Goal: Task Accomplishment & Management: Complete application form

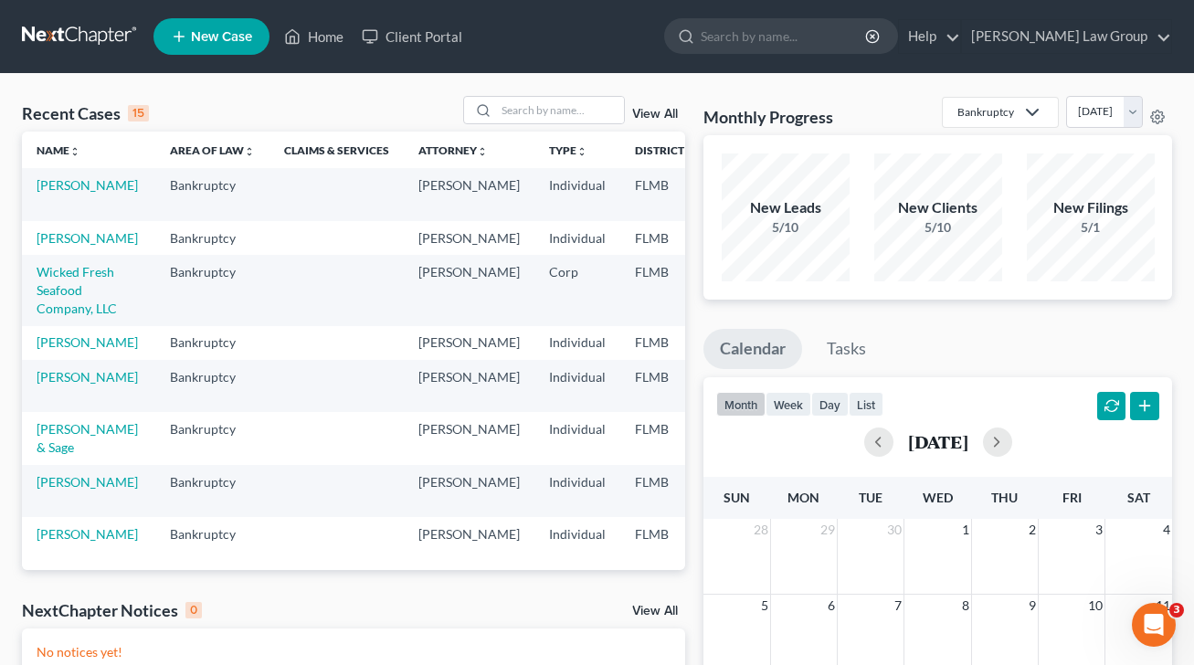
click at [57, 248] on td "[PERSON_NAME]" at bounding box center [88, 238] width 133 height 34
click at [73, 237] on link "[PERSON_NAME]" at bounding box center [87, 238] width 101 height 16
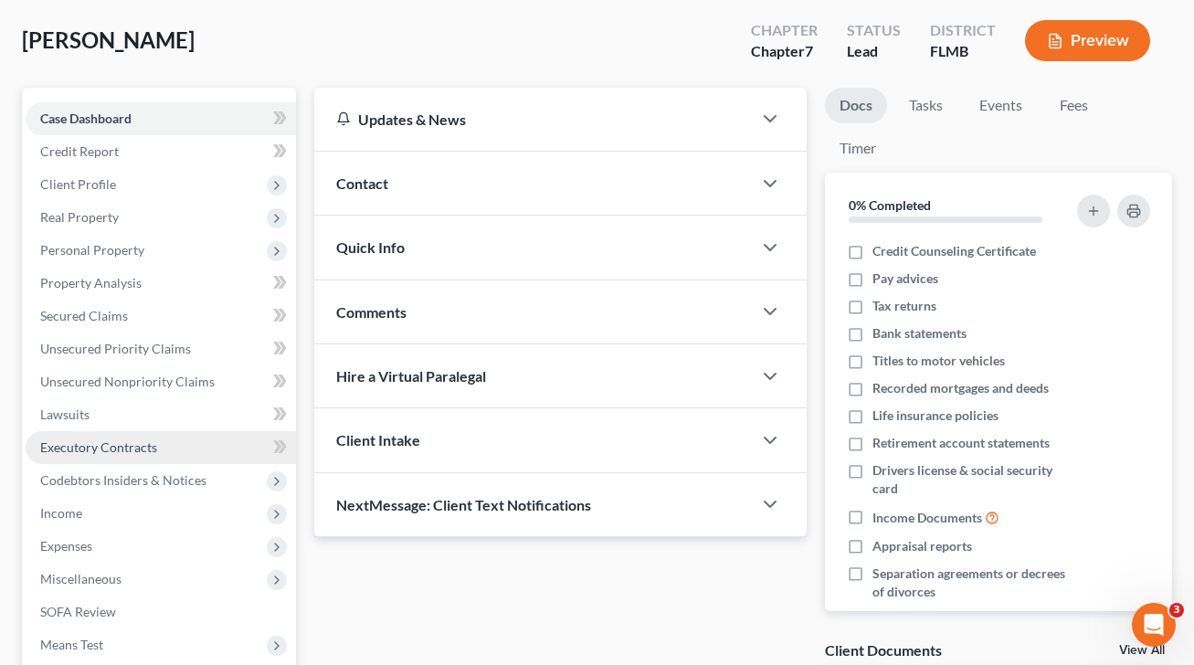
scroll to position [161, 0]
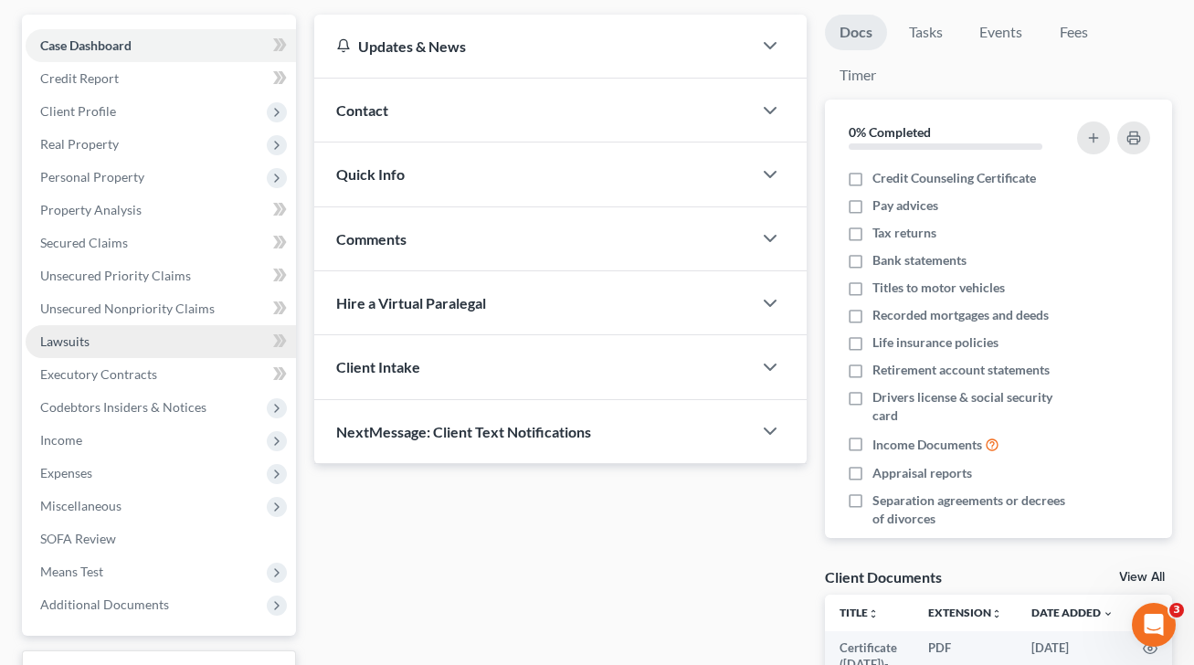
click at [91, 342] on link "Lawsuits" at bounding box center [161, 341] width 270 height 33
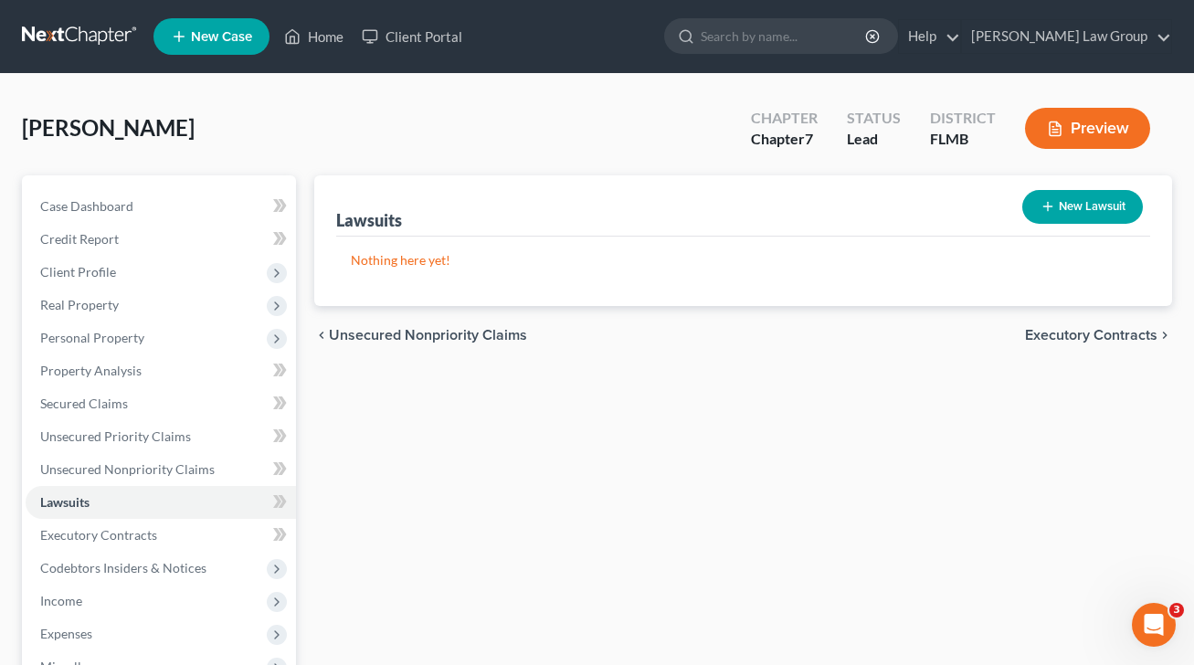
click at [1054, 208] on button "New Lawsuit" at bounding box center [1082, 207] width 121 height 34
select select "0"
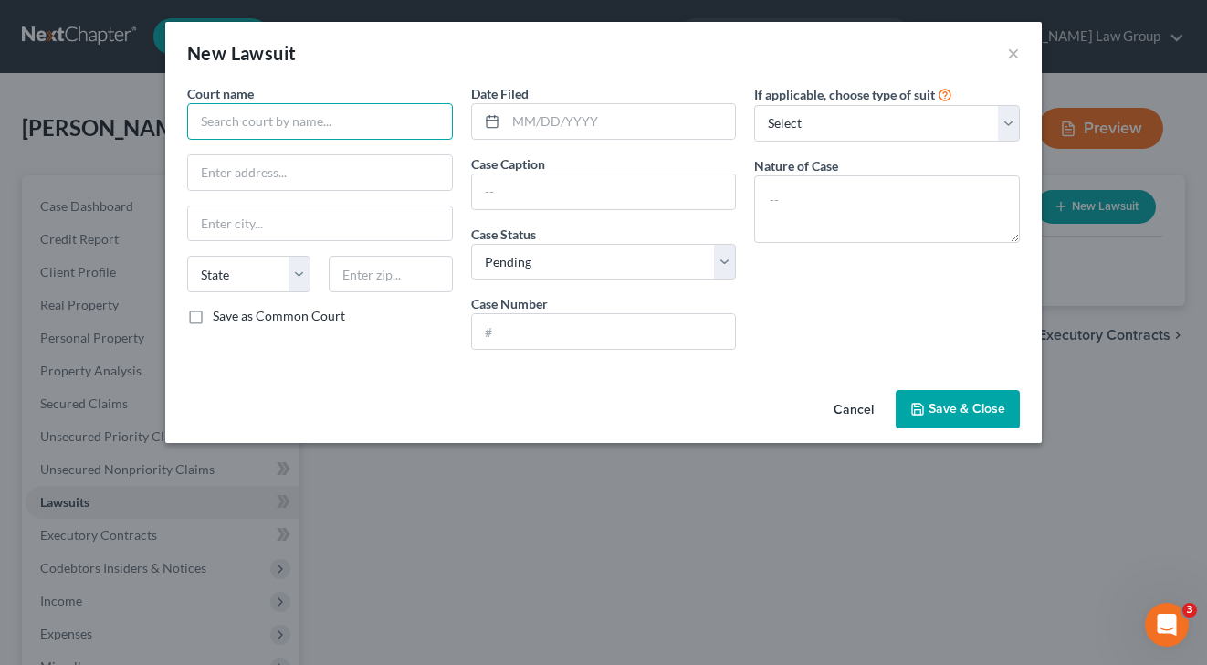
click at [380, 116] on input "text" at bounding box center [320, 121] width 266 height 37
type input "C"
click at [548, 341] on input "text" at bounding box center [604, 331] width 264 height 35
paste input "COCE25055169"
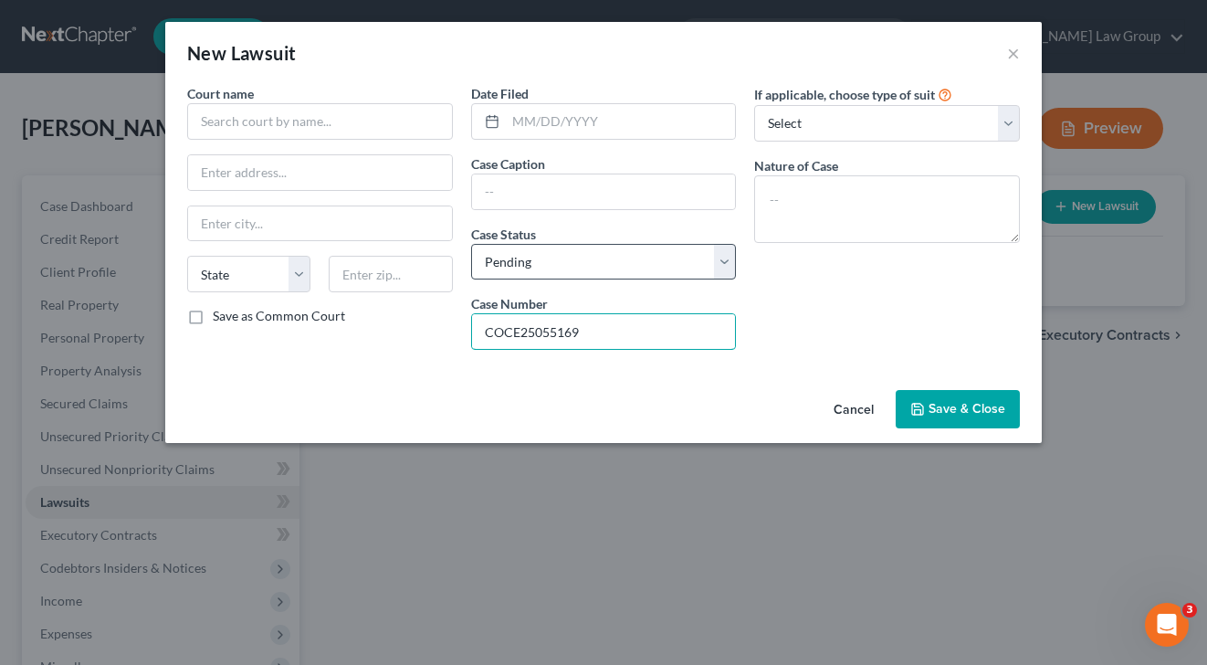
type input "COCE25055169"
click at [606, 255] on select "Select Pending On Appeal Concluded" at bounding box center [604, 262] width 266 height 37
click at [471, 244] on select "Select Pending On Appeal Concluded" at bounding box center [604, 262] width 266 height 37
click at [537, 117] on input "text" at bounding box center [621, 121] width 230 height 35
paste input "[DATE]"
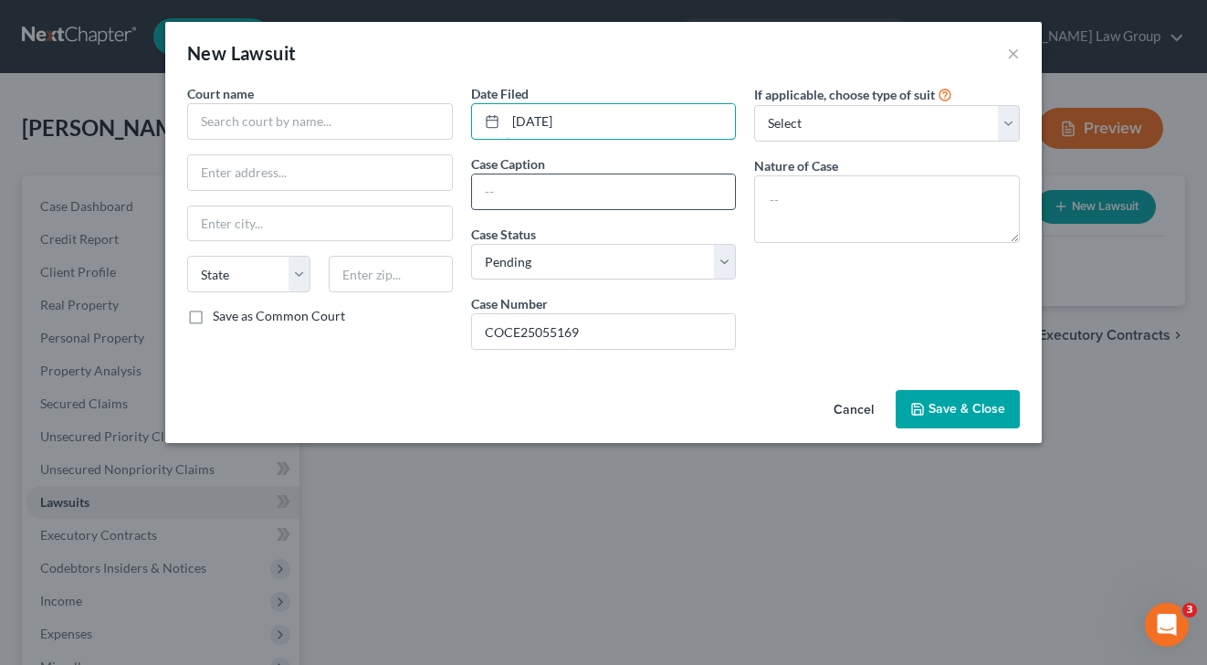
type input "[DATE]"
click at [579, 197] on input "text" at bounding box center [604, 191] width 264 height 35
type input "Capital One [PERSON_NAME]"
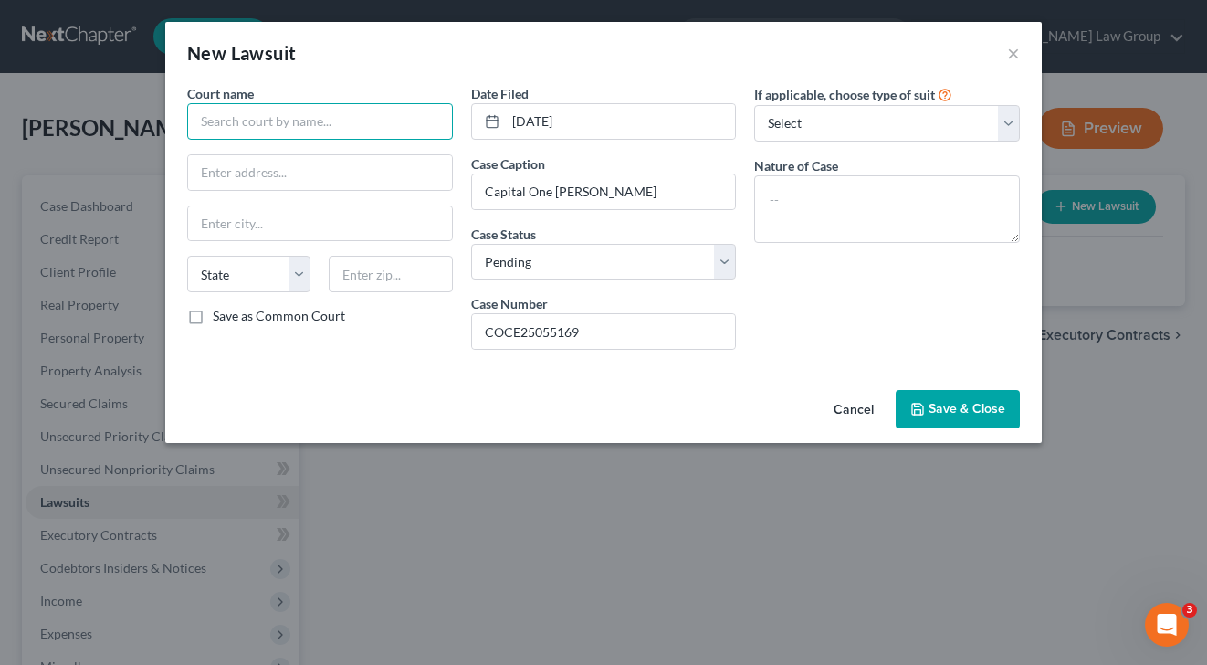
click at [370, 126] on input "text" at bounding box center [320, 121] width 266 height 37
type input "Broward County Court"
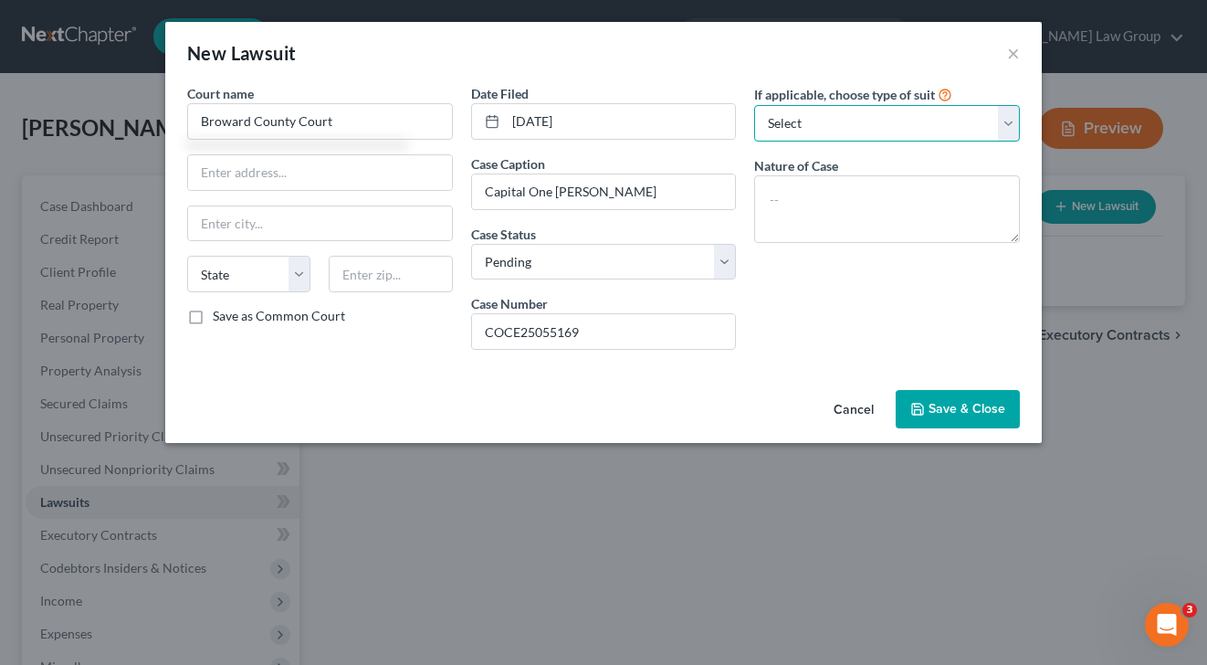
click at [916, 121] on select "Select Repossession Garnishment Foreclosure Attached, Seized, Or Levied Other" at bounding box center [887, 123] width 266 height 37
select select "4"
click at [754, 105] on select "Select Repossession Garnishment Foreclosure Attached, Seized, Or Levied Other" at bounding box center [887, 123] width 266 height 37
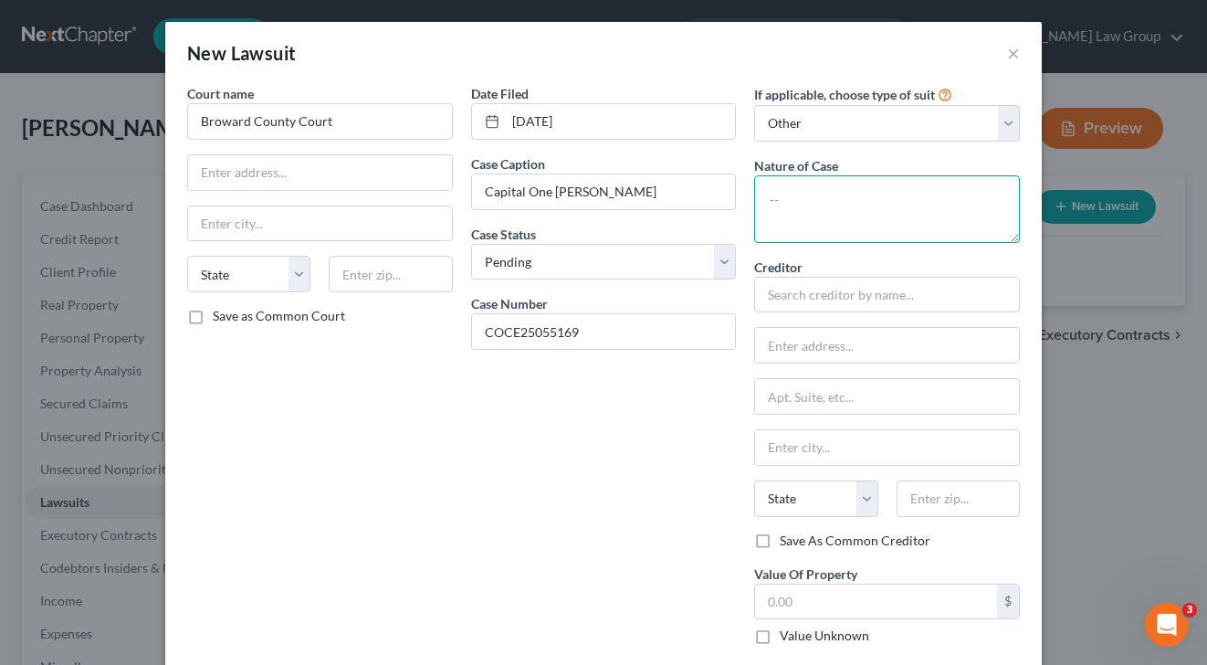
click at [869, 195] on textarea at bounding box center [887, 209] width 266 height 68
type textarea "Civil Action"
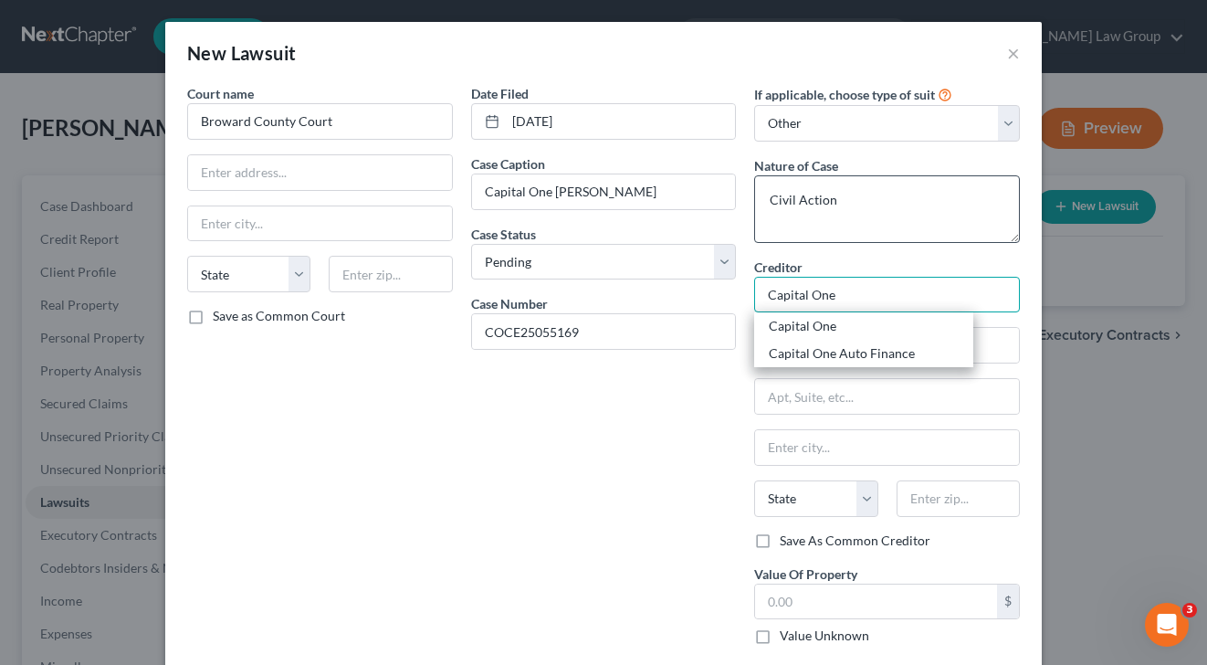
type input "Capital One"
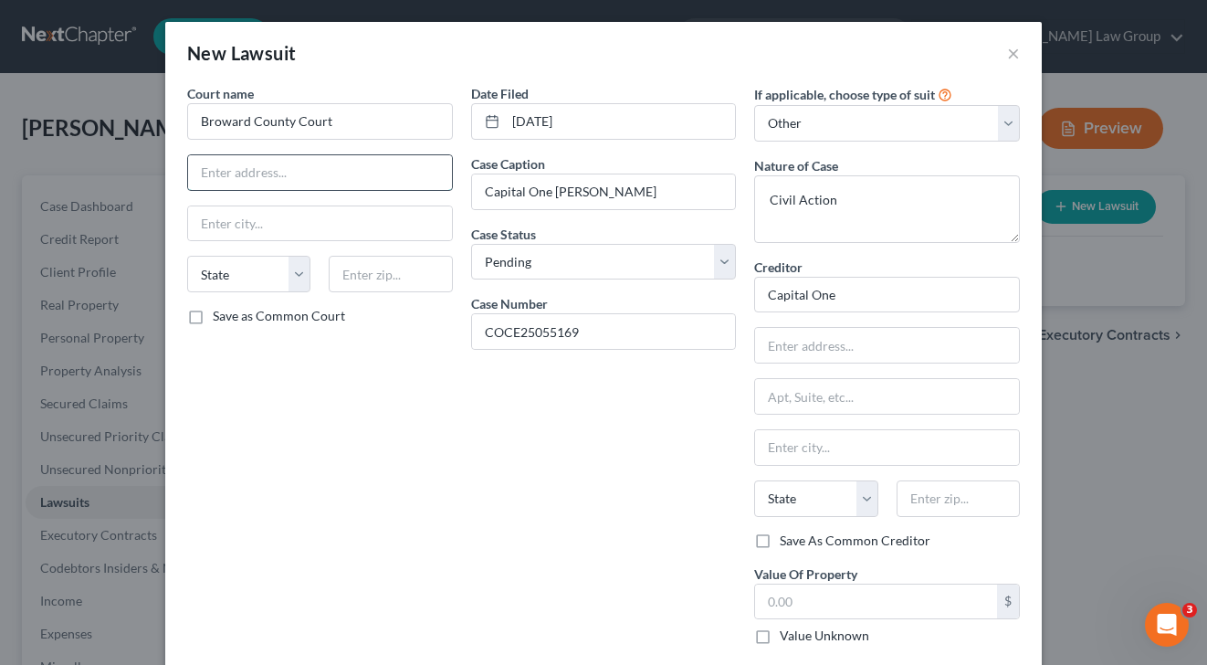
click at [294, 163] on input "text" at bounding box center [320, 172] width 264 height 35
paste input "[STREET_ADDRESS]"
type input "[STREET_ADDRESS]"
click at [373, 269] on input "text" at bounding box center [390, 274] width 123 height 37
type input "33301"
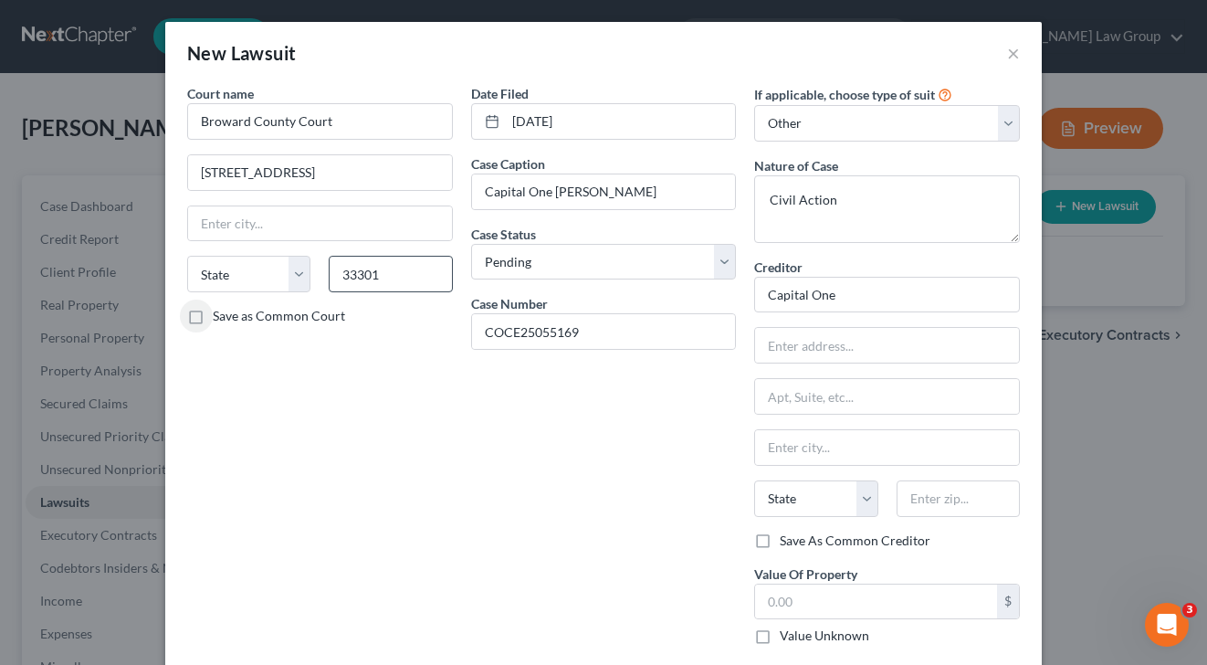
type input "[GEOGRAPHIC_DATA]"
select select "9"
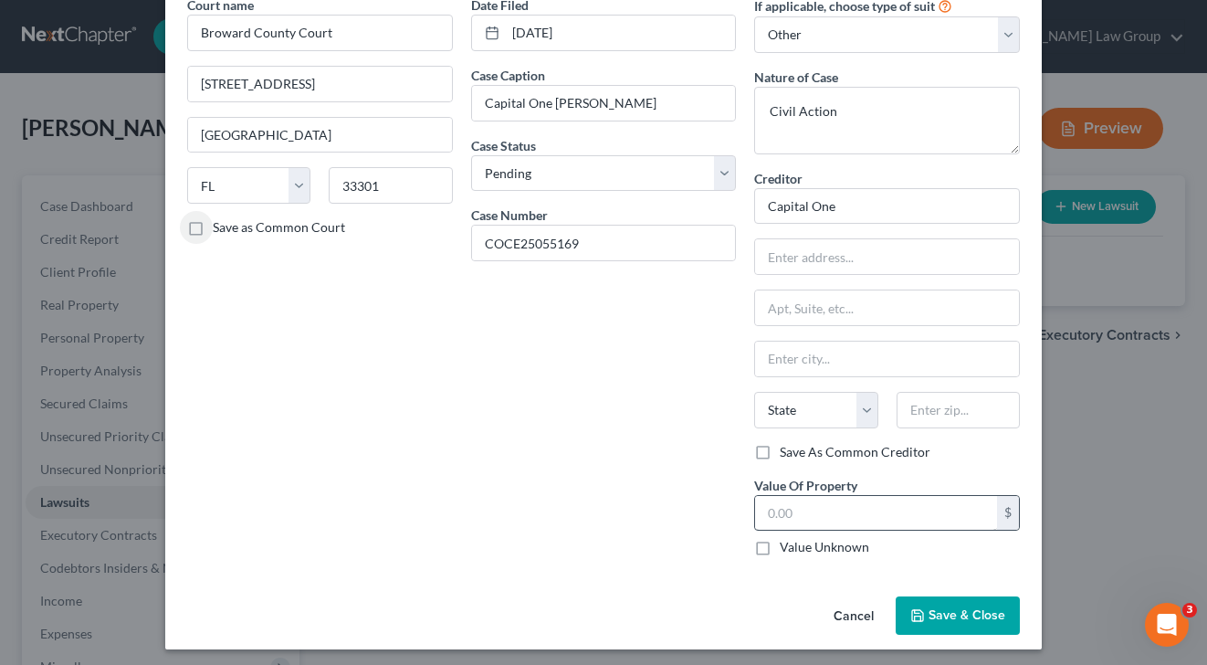
scroll to position [95, 0]
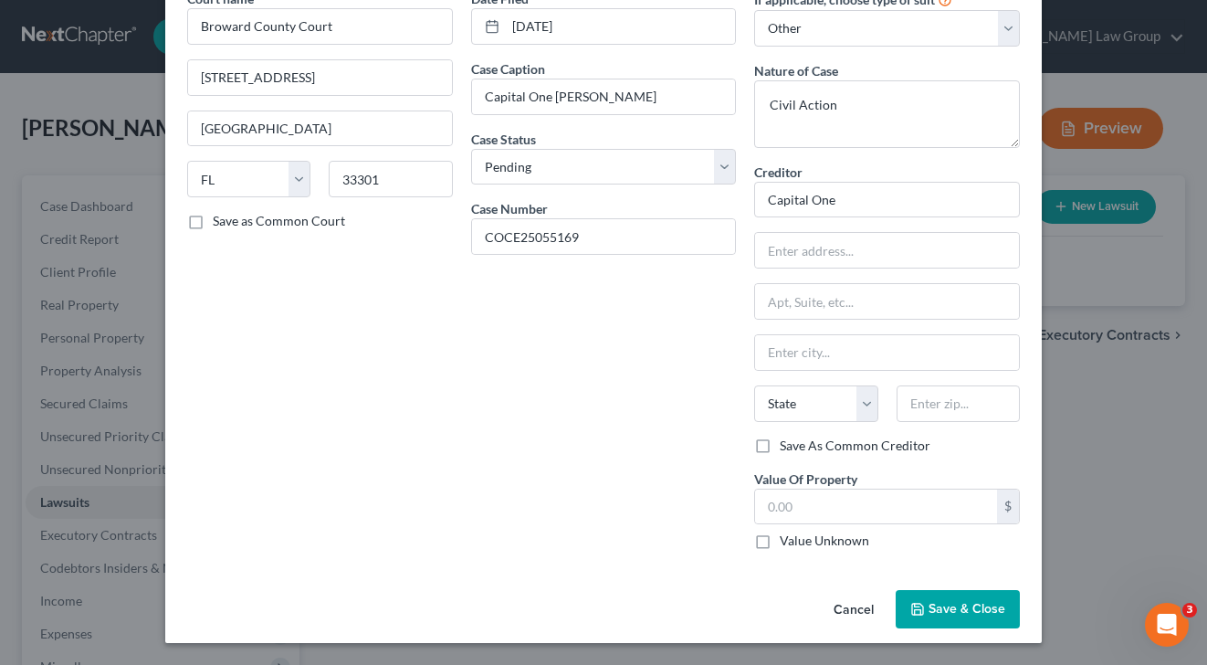
click at [951, 617] on button "Save & Close" at bounding box center [958, 609] width 124 height 38
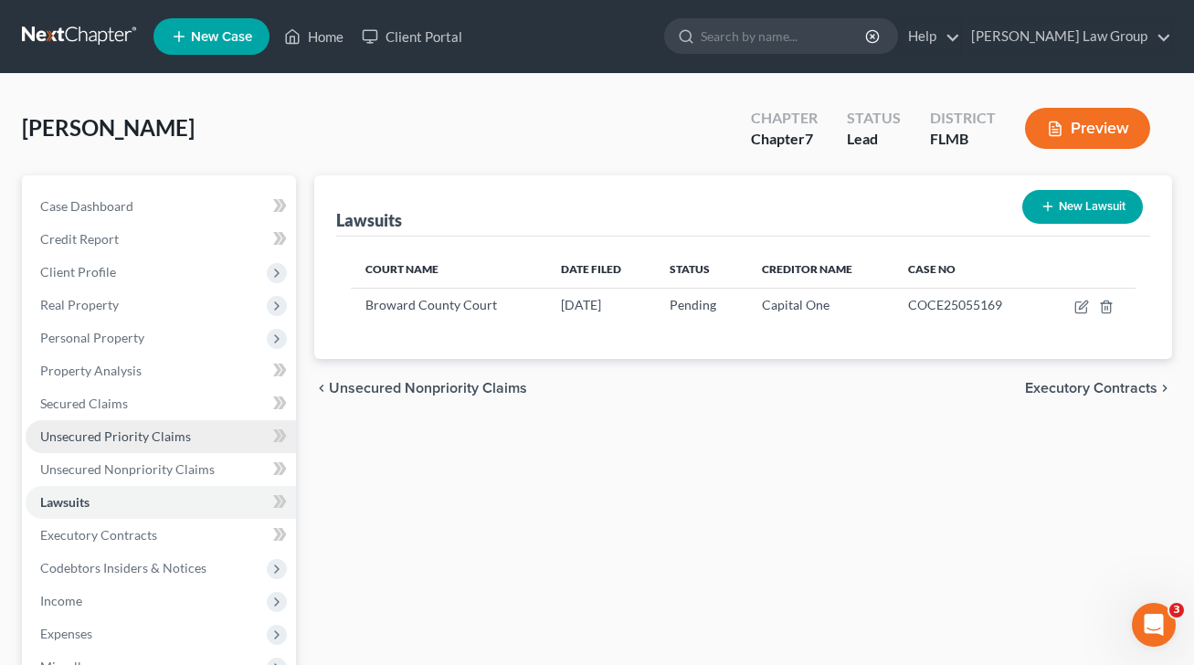
click at [153, 438] on span "Unsecured Priority Claims" at bounding box center [115, 436] width 151 height 16
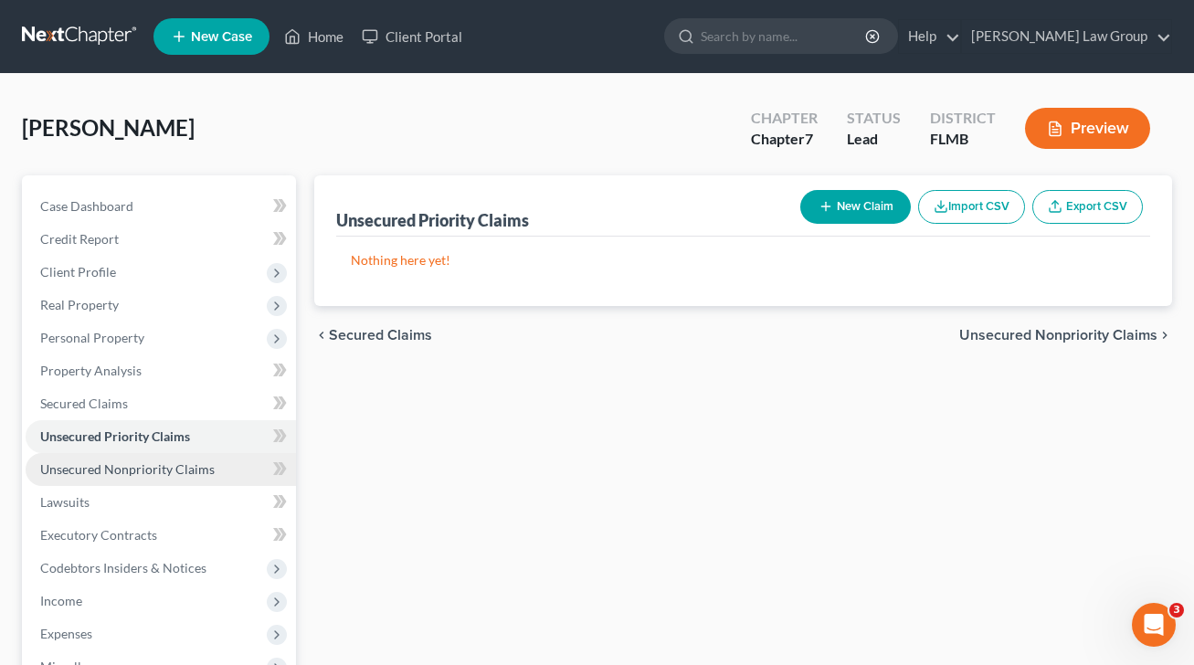
click at [179, 470] on span "Unsecured Nonpriority Claims" at bounding box center [127, 469] width 174 height 16
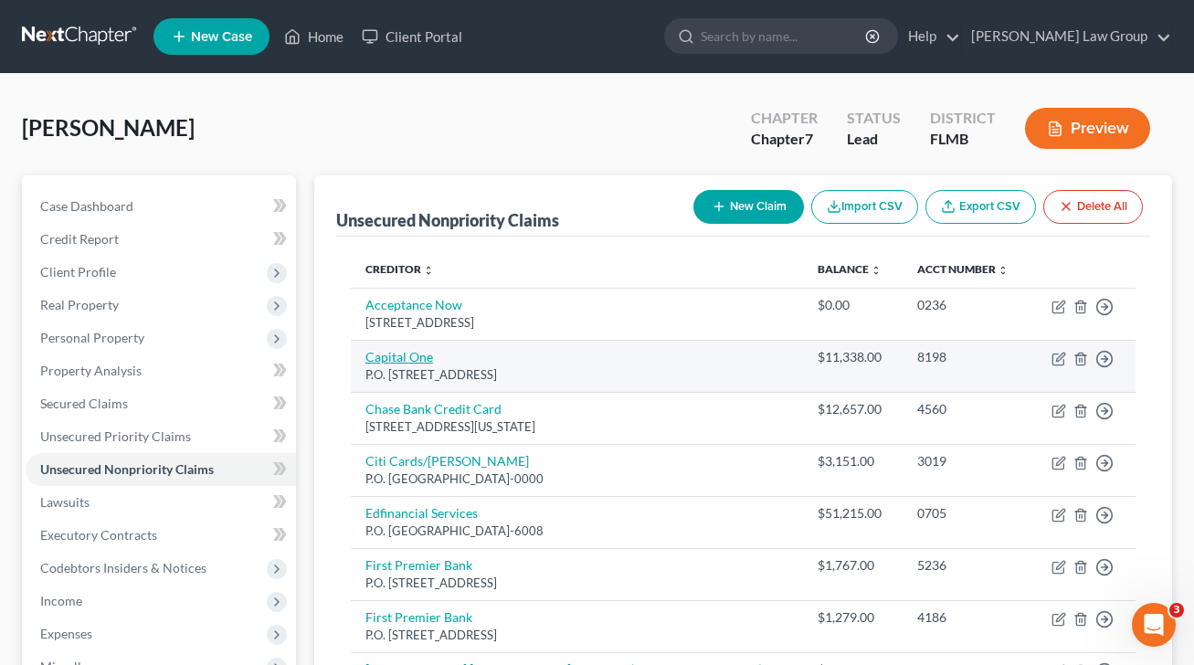
click at [423, 353] on link "Capital One" at bounding box center [399, 357] width 68 height 16
select select "46"
select select "2"
select select "0"
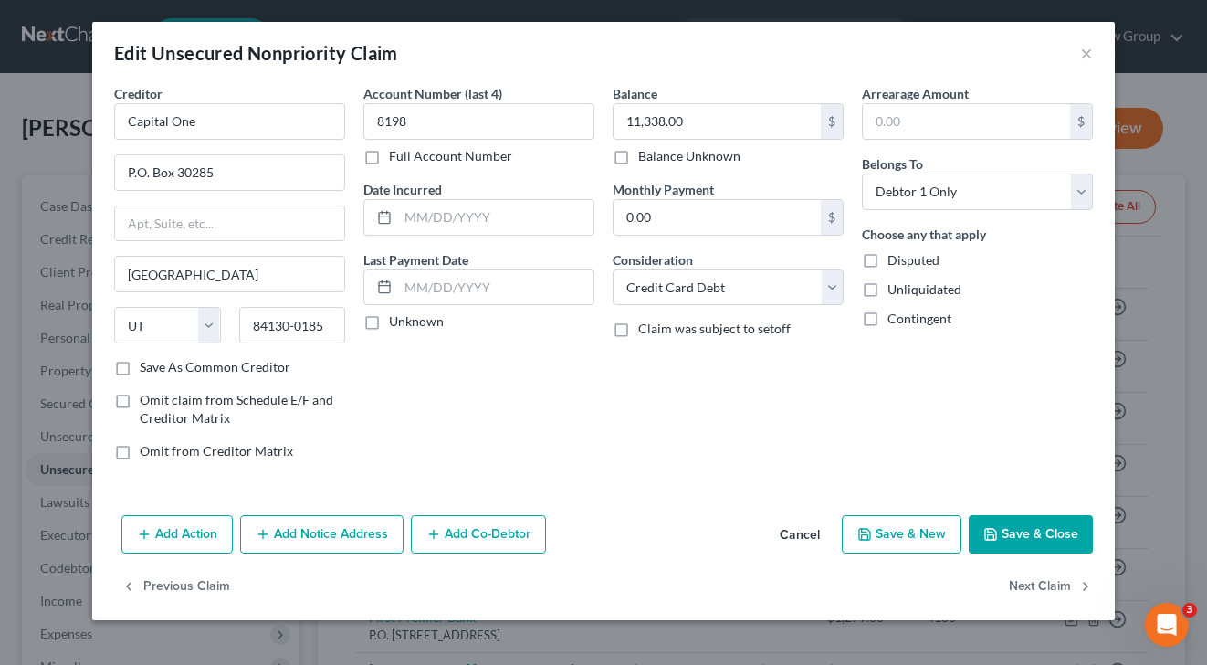
click at [340, 533] on button "Add Notice Address" at bounding box center [321, 534] width 163 height 38
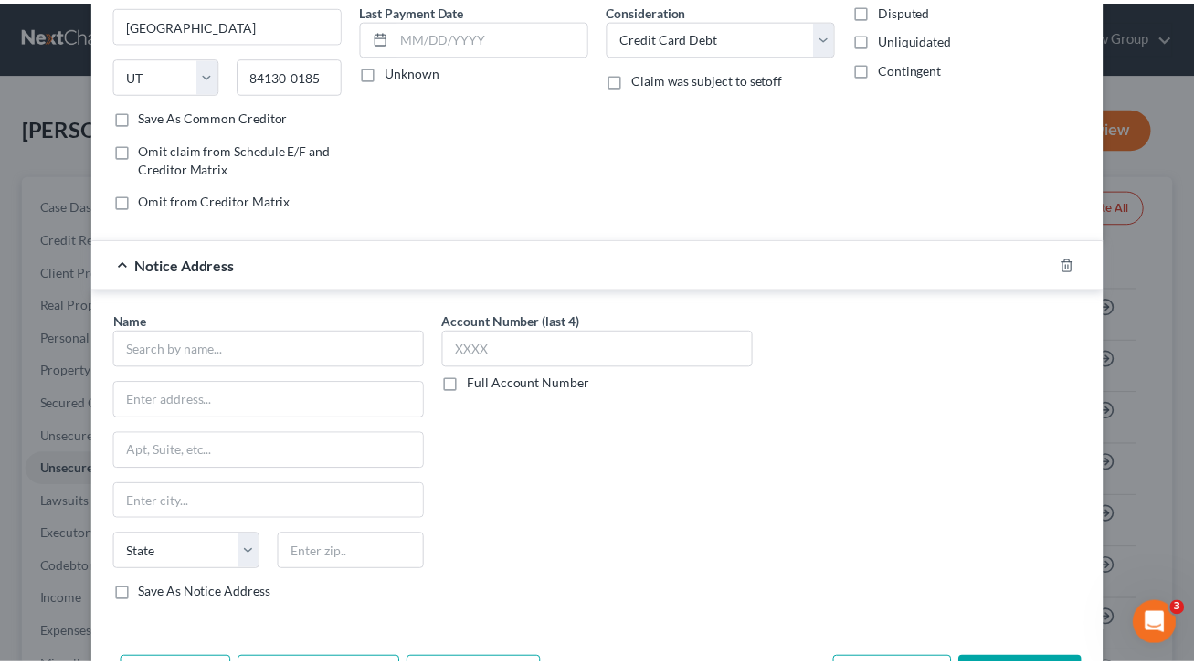
scroll to position [371, 0]
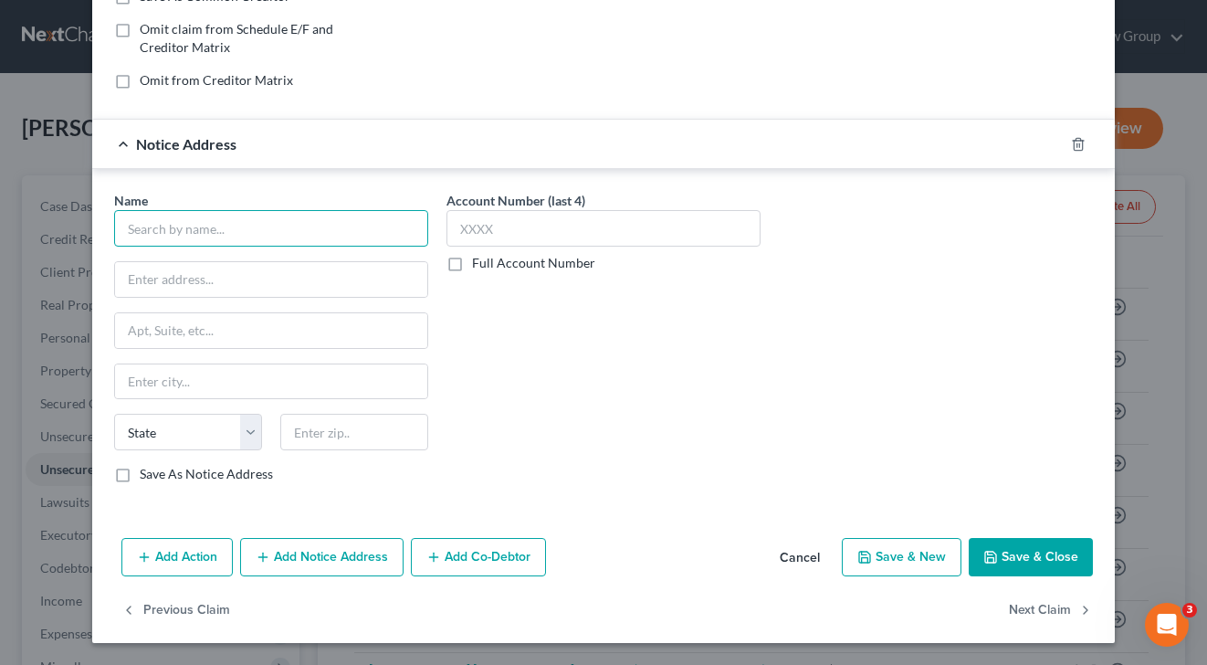
click at [229, 231] on input "text" at bounding box center [271, 228] width 314 height 37
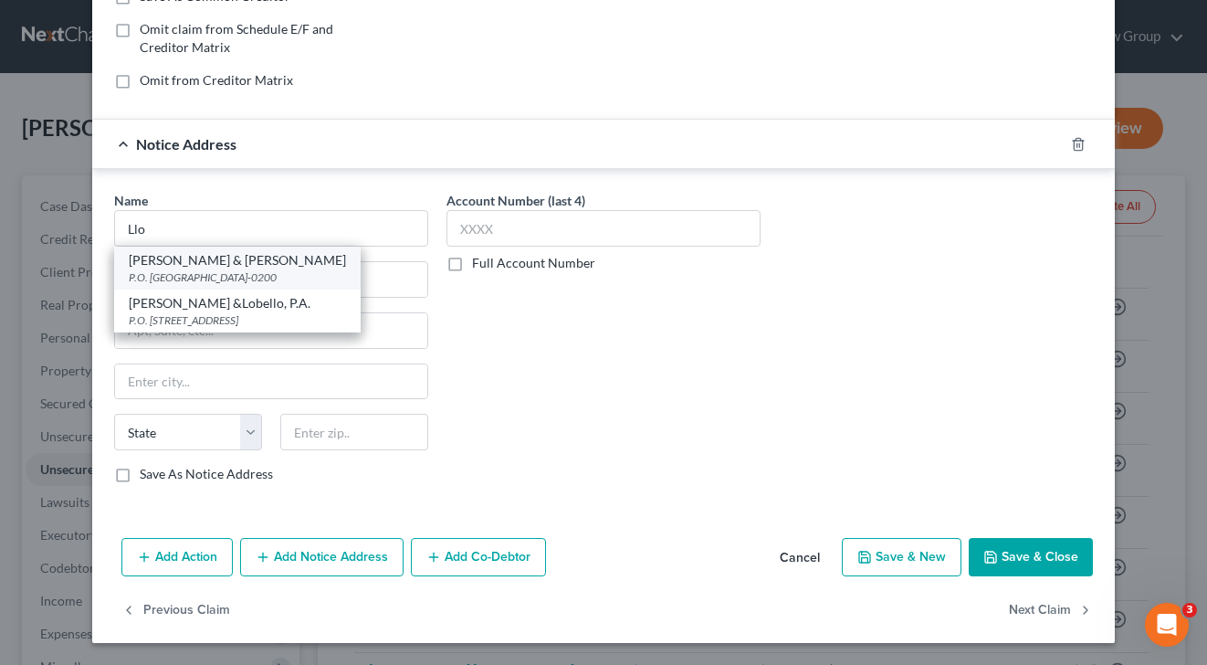
click at [240, 267] on div "[PERSON_NAME] & [PERSON_NAME]" at bounding box center [237, 260] width 217 height 18
type input "[PERSON_NAME] & [PERSON_NAME]"
type input "P.O. Box 23200"
type input "[GEOGRAPHIC_DATA]"
select select "18"
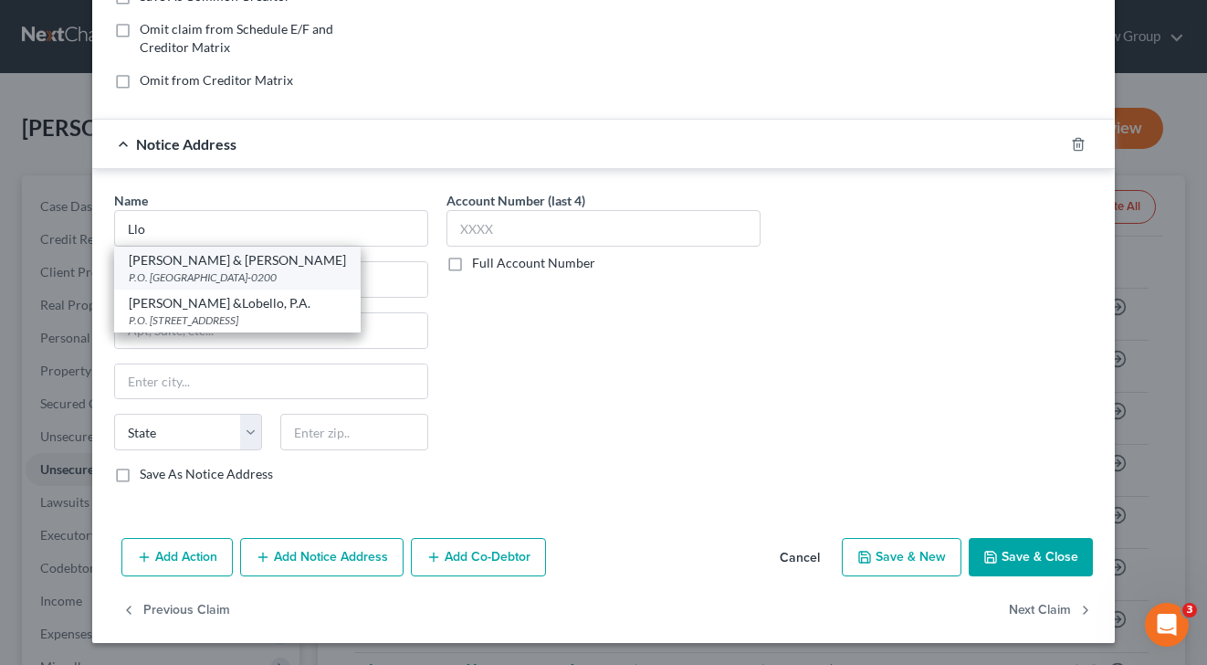
type input "40223-0200"
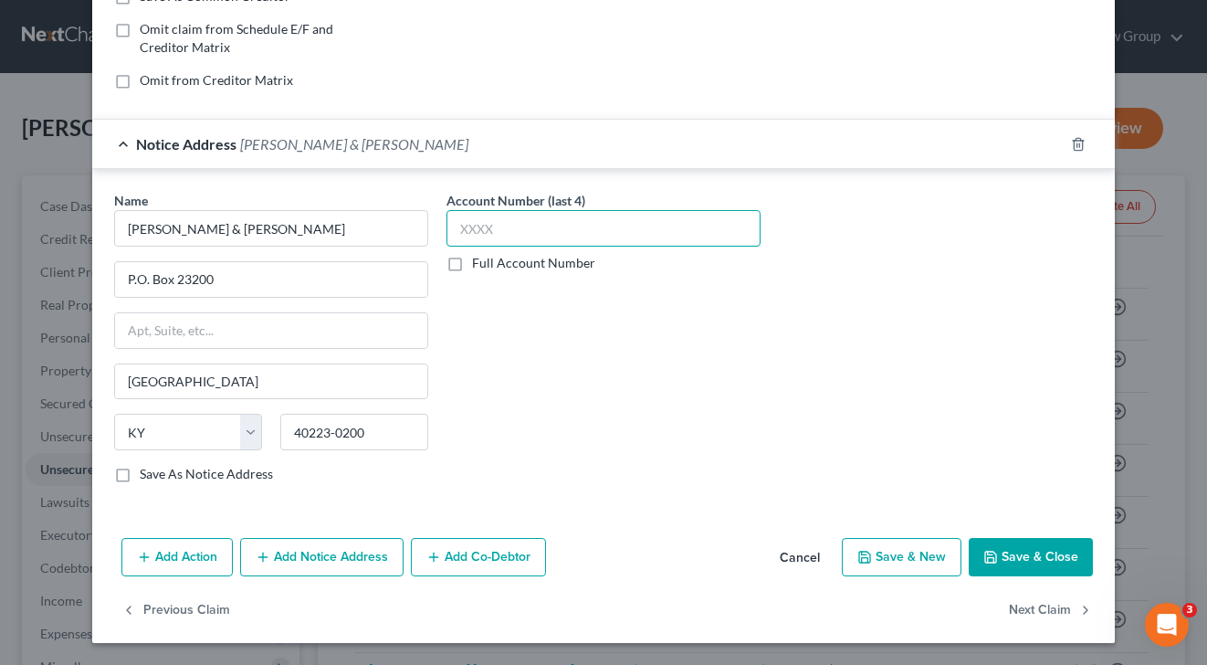
click at [541, 216] on input "text" at bounding box center [604, 228] width 314 height 37
click at [472, 265] on label "Full Account Number" at bounding box center [533, 263] width 123 height 18
click at [480, 265] on input "Full Account Number" at bounding box center [486, 260] width 12 height 12
click at [472, 266] on label "Full Account Number" at bounding box center [533, 263] width 123 height 18
click at [480, 266] on input "Full Account Number" at bounding box center [486, 260] width 12 height 12
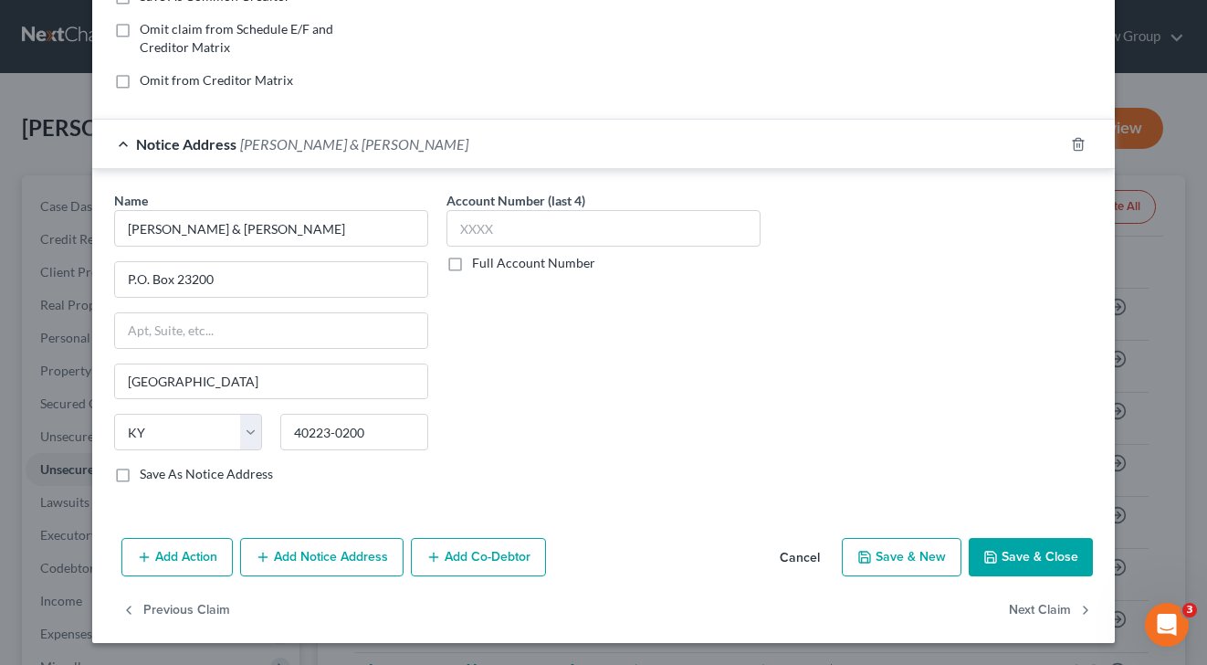
click at [472, 266] on label "Full Account Number" at bounding box center [533, 263] width 123 height 18
click at [480, 266] on input "Full Account Number" at bounding box center [486, 260] width 12 height 12
click at [517, 231] on input "text" at bounding box center [604, 228] width 314 height 37
paste input "25CC055169"
click at [471, 232] on input "25CC055169" at bounding box center [604, 228] width 314 height 37
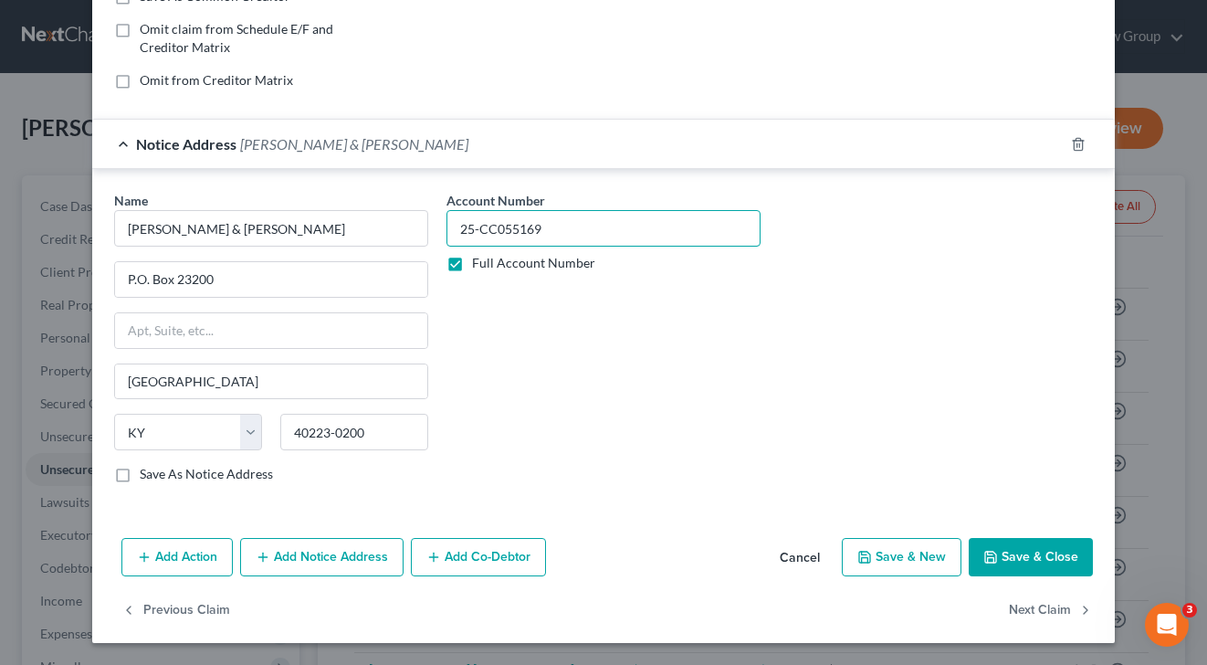
click at [492, 233] on input "25-CC055169" at bounding box center [604, 228] width 314 height 37
drag, startPoint x: 564, startPoint y: 232, endPoint x: 399, endPoint y: 212, distance: 166.5
click at [399, 212] on div "Name * [PERSON_NAME] & [PERSON_NAME] P.O. [GEOGRAPHIC_DATA] [US_STATE][GEOGRAPH…" at bounding box center [603, 344] width 997 height 307
type input "25-CC-055169"
click at [1020, 563] on button "Save & Close" at bounding box center [1031, 557] width 124 height 38
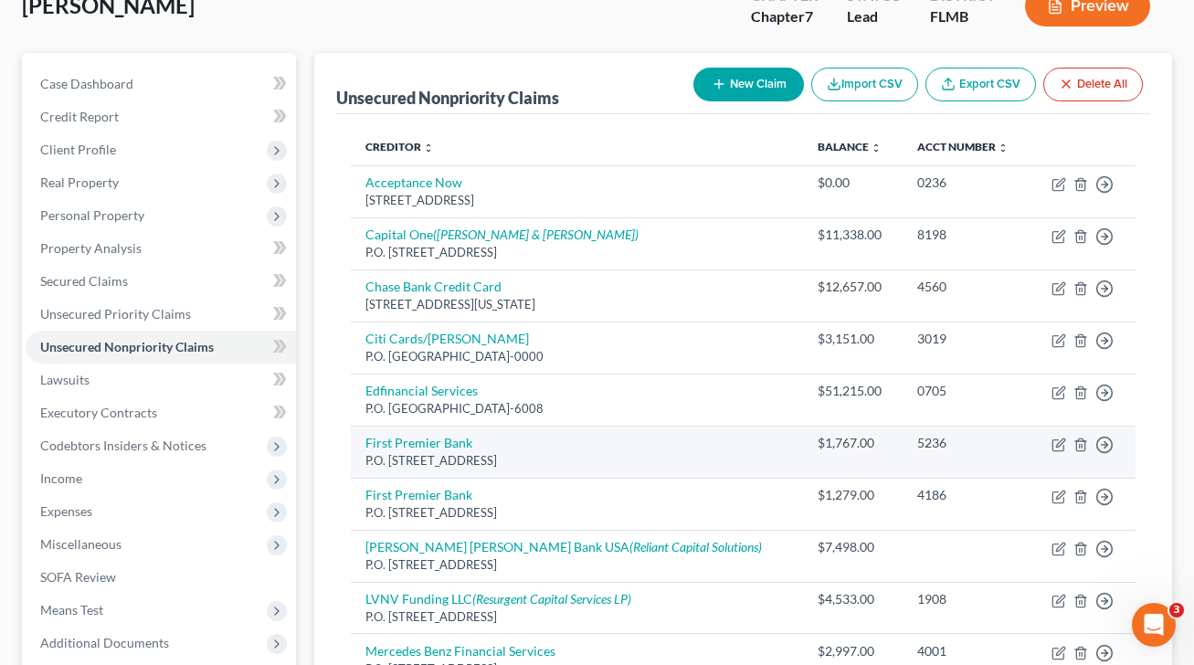
scroll to position [324, 0]
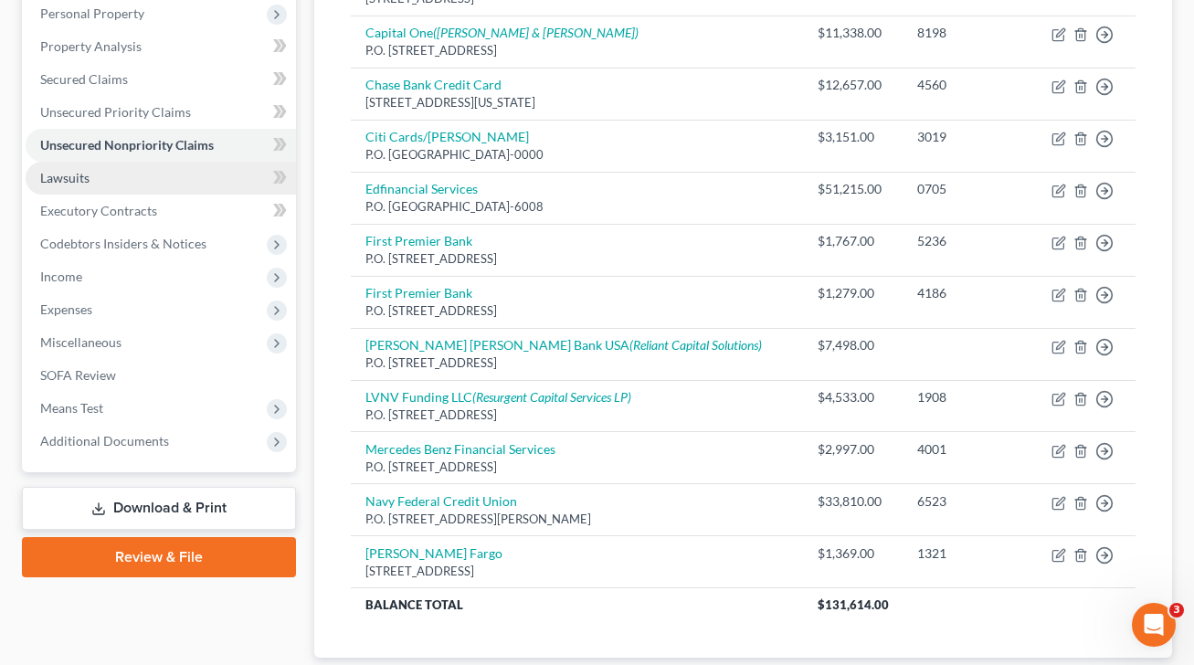
click at [121, 186] on link "Lawsuits" at bounding box center [161, 178] width 270 height 33
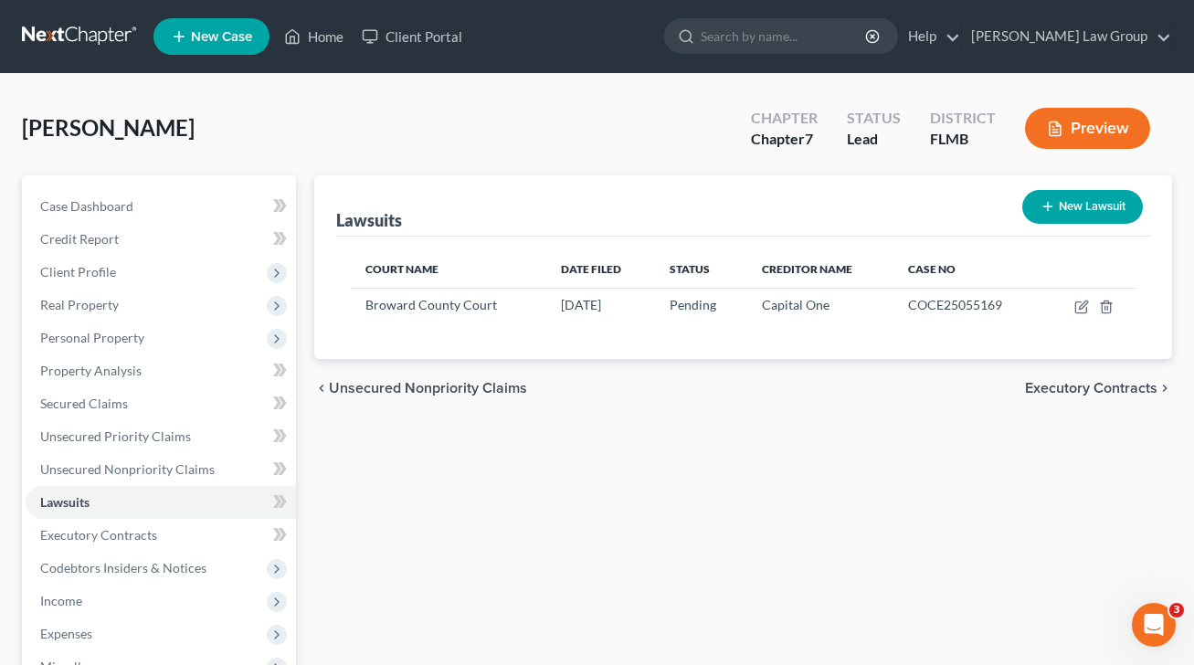
click at [1074, 211] on button "New Lawsuit" at bounding box center [1082, 207] width 121 height 34
select select "0"
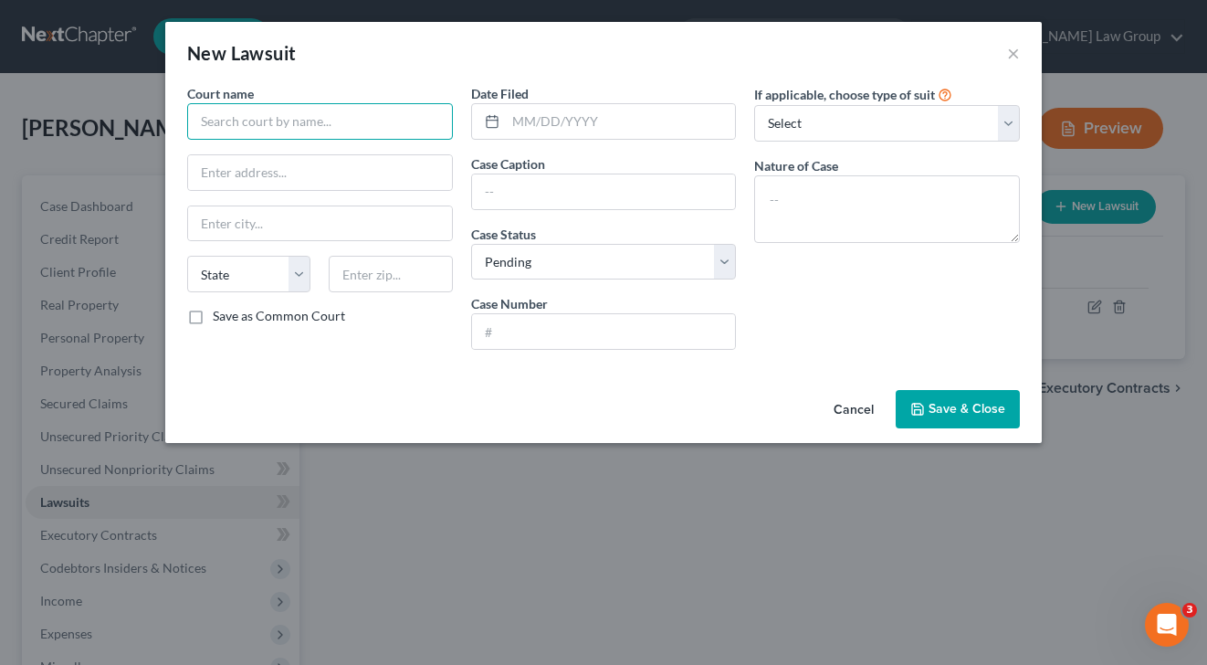
click at [379, 122] on input "text" at bounding box center [320, 121] width 266 height 37
drag, startPoint x: 347, startPoint y: 118, endPoint x: 46, endPoint y: 118, distance: 301.4
click at [48, 120] on div "New Lawsuit × Court name * [GEOGRAPHIC_DATA] [US_STATE] AK AR AZ CA CO [GEOGRAP…" at bounding box center [603, 332] width 1207 height 665
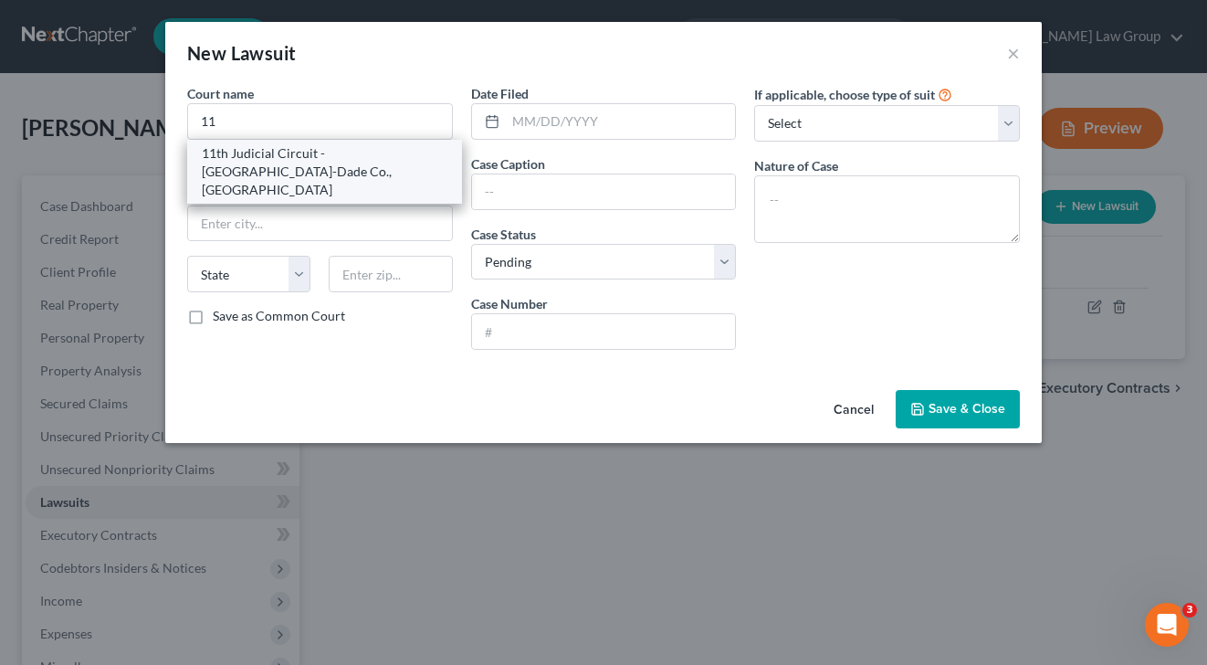
click at [245, 151] on div "11th Judicial Circuit - [GEOGRAPHIC_DATA]-Dade Co., [GEOGRAPHIC_DATA]" at bounding box center [325, 171] width 246 height 55
type input "11th Judicial Circuit - [GEOGRAPHIC_DATA]-Dade Co., [GEOGRAPHIC_DATA]"
type input "[STREET_ADDRESS]"
type input "[GEOGRAPHIC_DATA]"
select select "9"
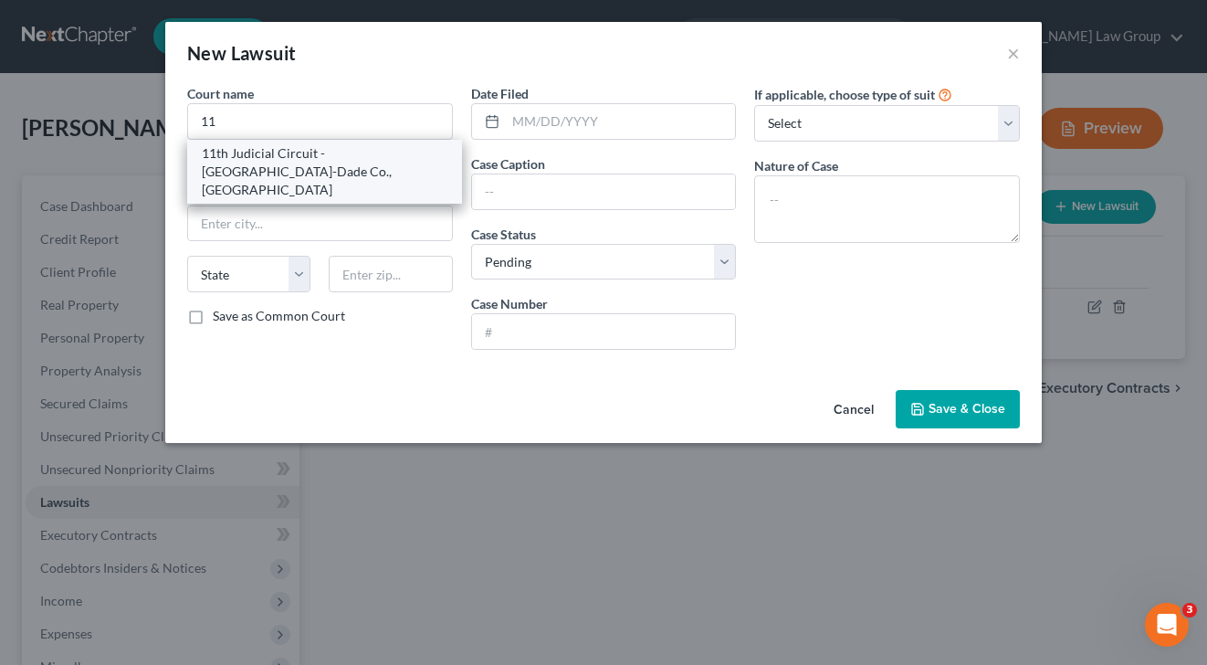
type input "33128"
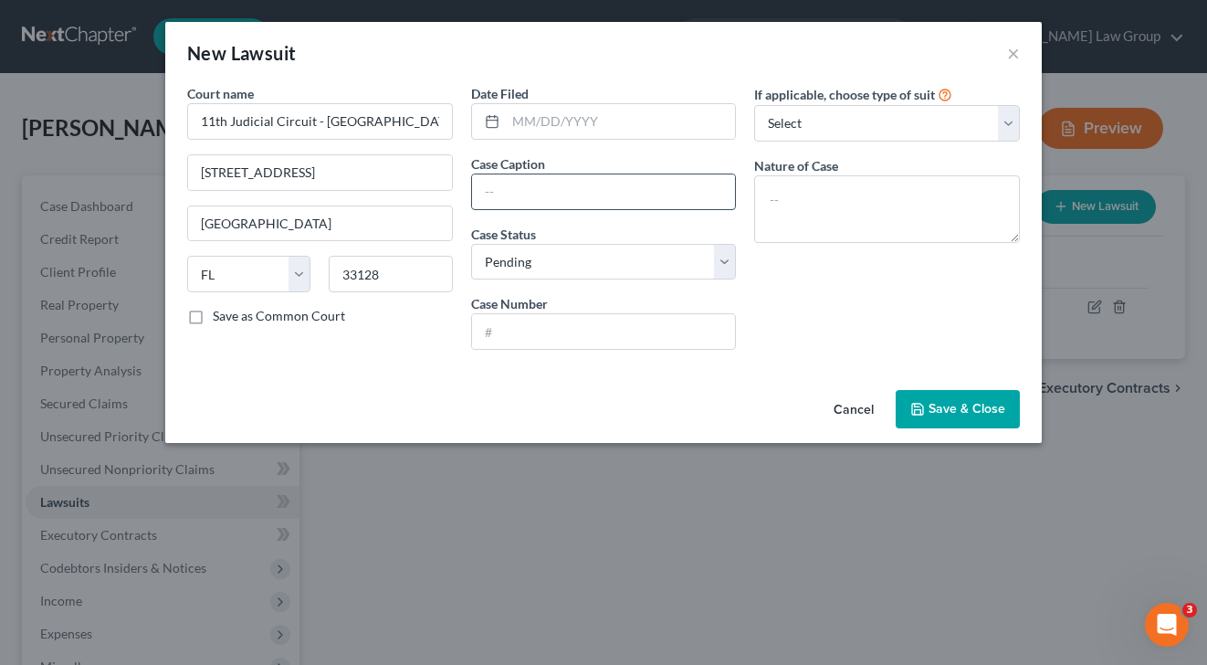
click at [575, 192] on input "text" at bounding box center [604, 191] width 264 height 35
click at [525, 323] on input "text" at bounding box center [604, 331] width 264 height 35
type input "[DATE]"
click at [613, 190] on input "text" at bounding box center [604, 191] width 264 height 35
click at [695, 189] on input "Allegheny Casualty Co. v." at bounding box center [604, 191] width 264 height 35
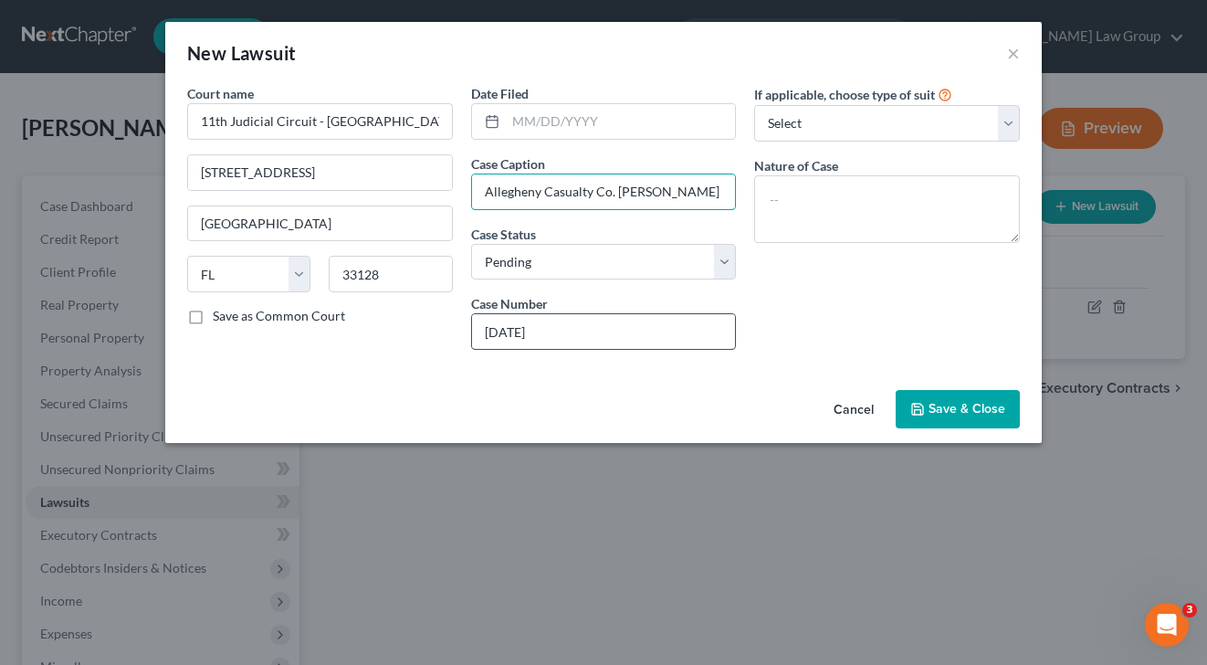
type input "Allegheny Casualty Co. [PERSON_NAME] et al."
drag, startPoint x: 658, startPoint y: 338, endPoint x: 400, endPoint y: 338, distance: 257.6
click at [400, 338] on div "Court name * 11th Judicial Circuit - [GEOGRAPHIC_DATA], [GEOGRAPHIC_DATA] [GEOG…" at bounding box center [603, 224] width 851 height 280
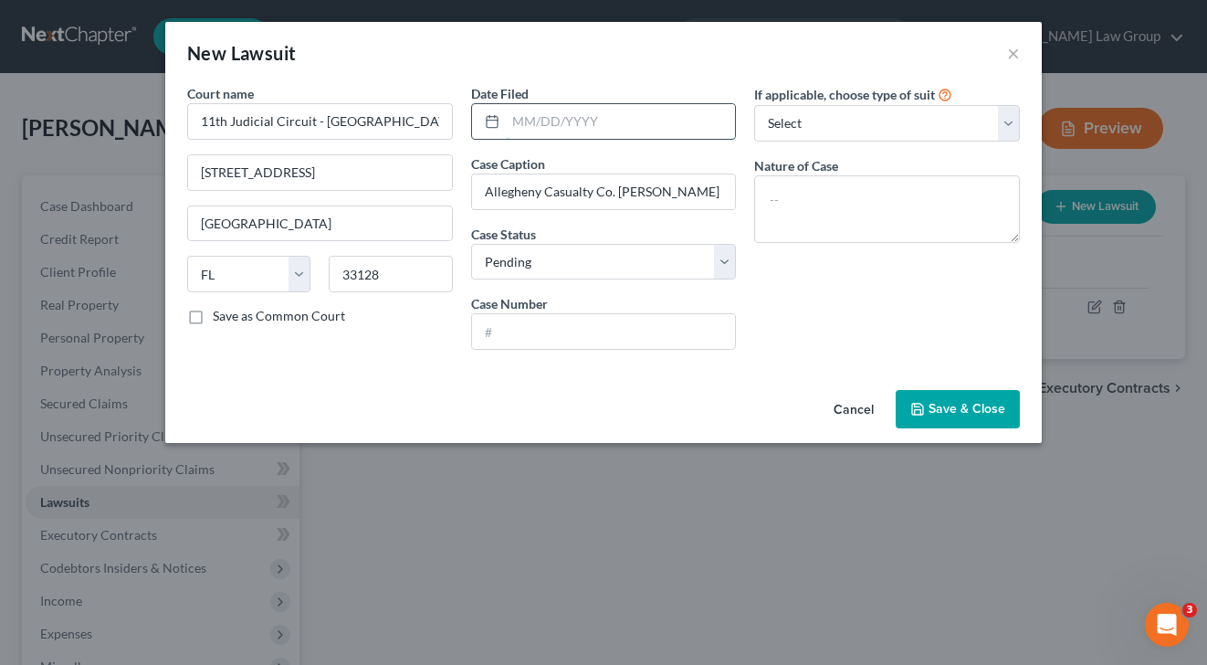
click at [604, 124] on input "text" at bounding box center [621, 121] width 230 height 35
paste input "[DATE]"
type input "[DATE]"
click at [594, 343] on input "text" at bounding box center [604, 331] width 264 height 35
drag, startPoint x: 572, startPoint y: 328, endPoint x: 418, endPoint y: 325, distance: 153.5
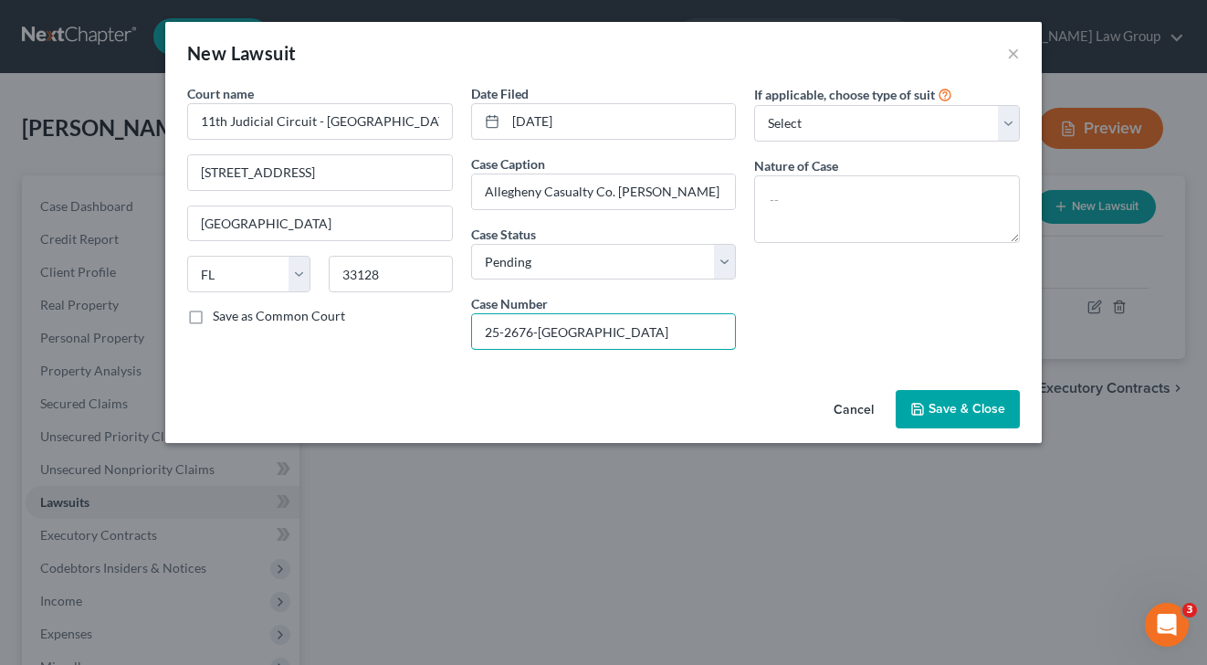
click at [418, 325] on div "Court name * 11th Judicial Circuit - [GEOGRAPHIC_DATA], [GEOGRAPHIC_DATA] [GEOG…" at bounding box center [603, 224] width 851 height 280
type input "25-2676-[GEOGRAPHIC_DATA]"
click at [964, 405] on span "Save & Close" at bounding box center [967, 409] width 77 height 16
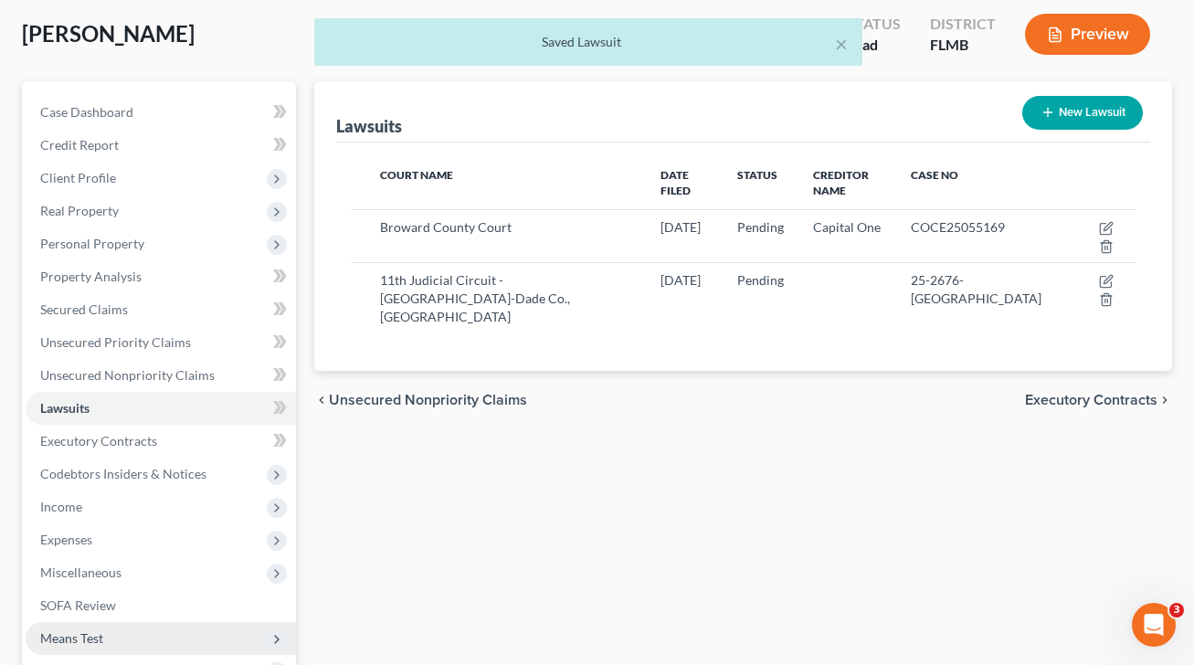
scroll to position [304, 0]
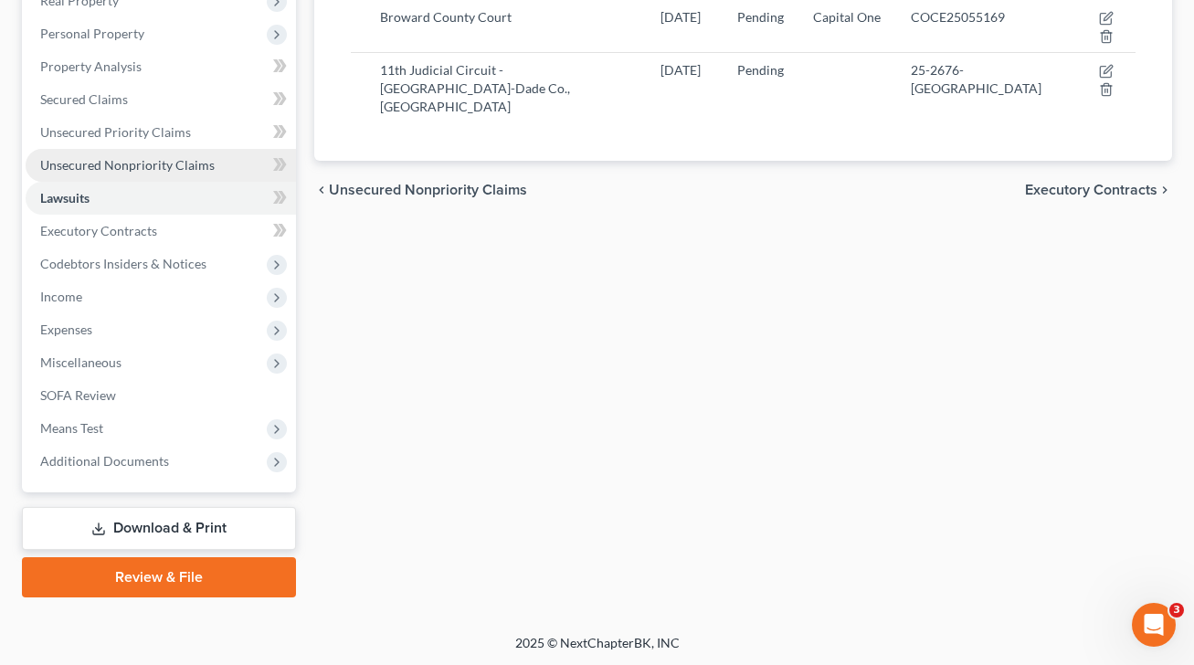
click at [188, 153] on link "Unsecured Nonpriority Claims" at bounding box center [161, 165] width 270 height 33
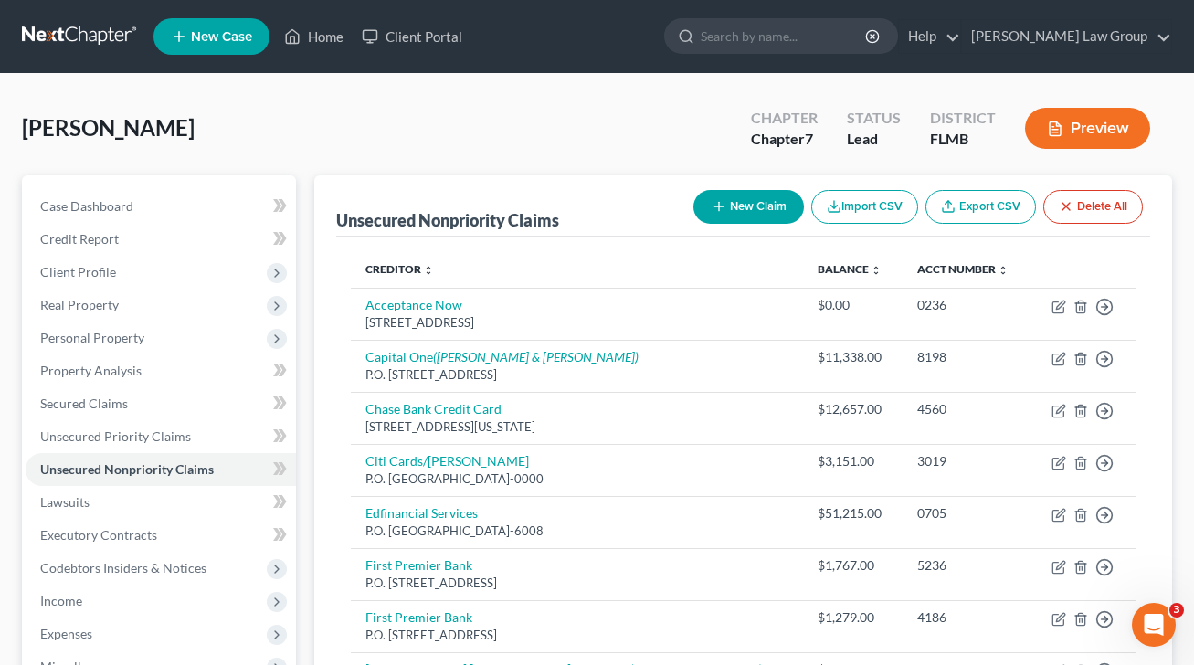
click at [752, 203] on button "New Claim" at bounding box center [748, 207] width 111 height 34
select select "0"
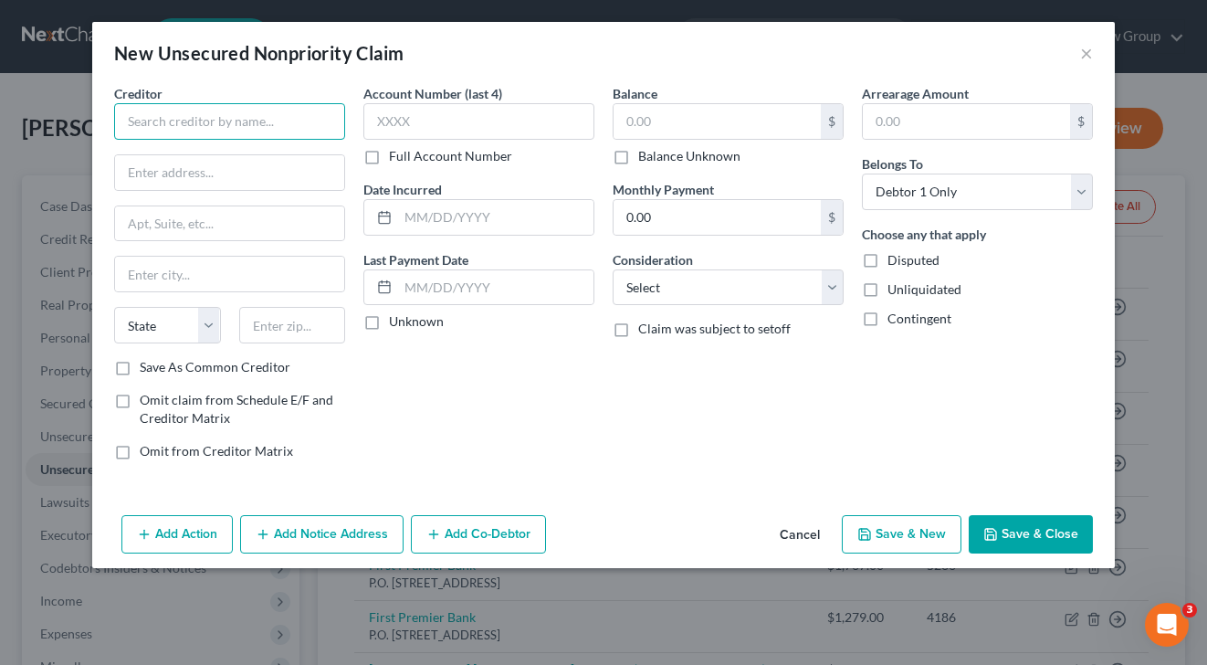
click at [169, 128] on input "text" at bounding box center [229, 121] width 231 height 37
type input "Allegheny Casualty Co."
click at [354, 538] on button "Add Notice Address" at bounding box center [321, 534] width 163 height 38
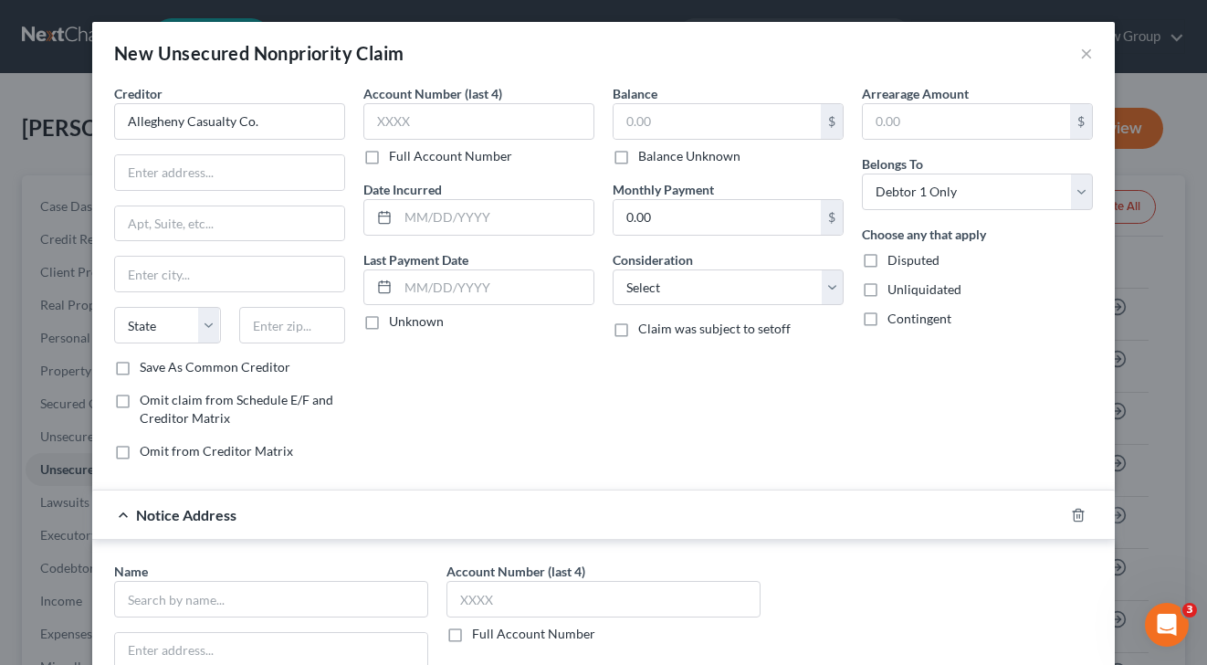
click at [472, 632] on label "Full Account Number" at bounding box center [533, 634] width 123 height 18
click at [480, 632] on input "Full Account Number" at bounding box center [486, 631] width 12 height 12
click at [501, 598] on input "text" at bounding box center [604, 599] width 314 height 37
paste input "25-2676-[GEOGRAPHIC_DATA]"
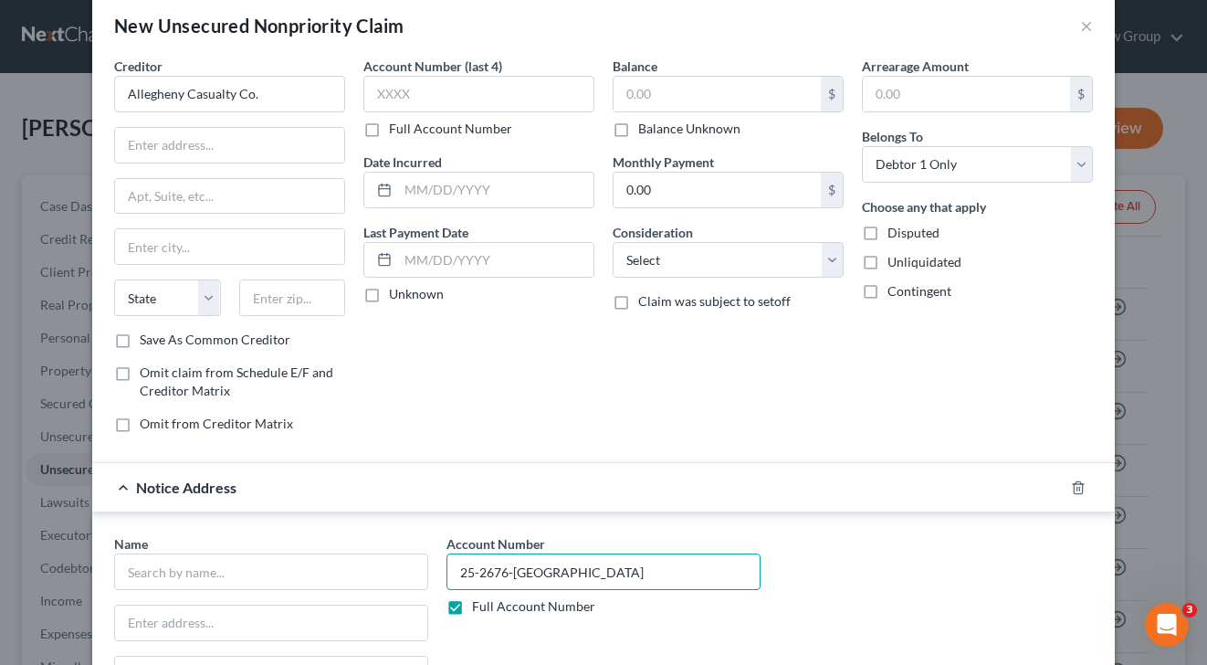
scroll to position [51, 0]
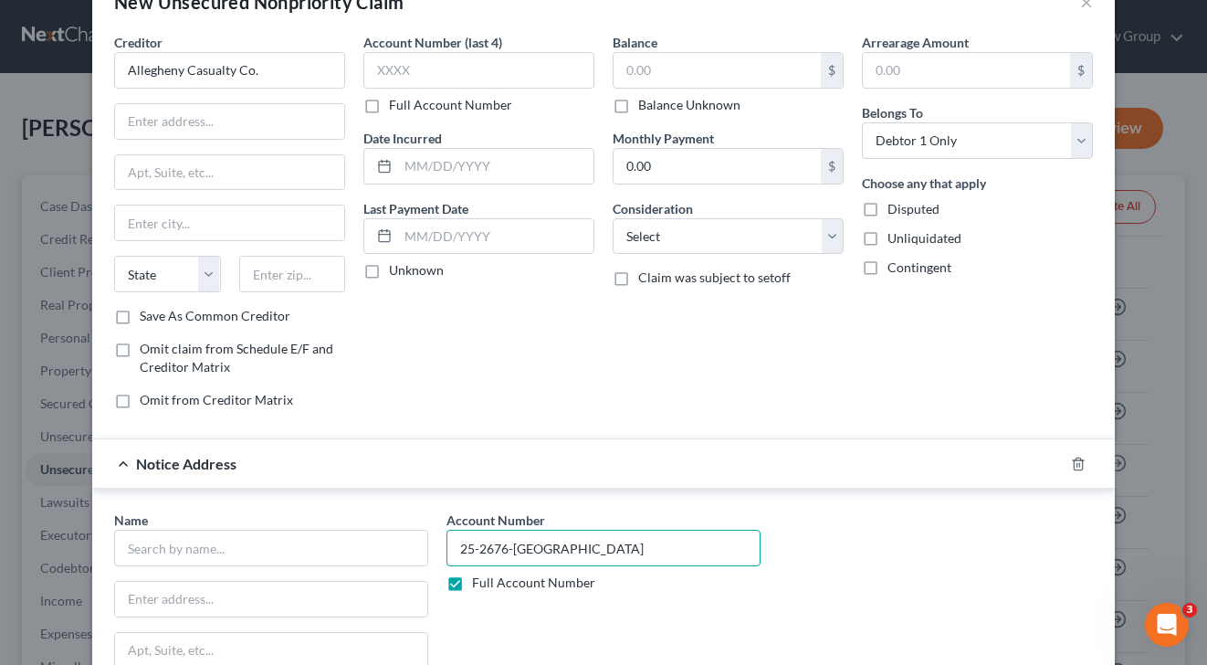
type input "25-2676-[GEOGRAPHIC_DATA]"
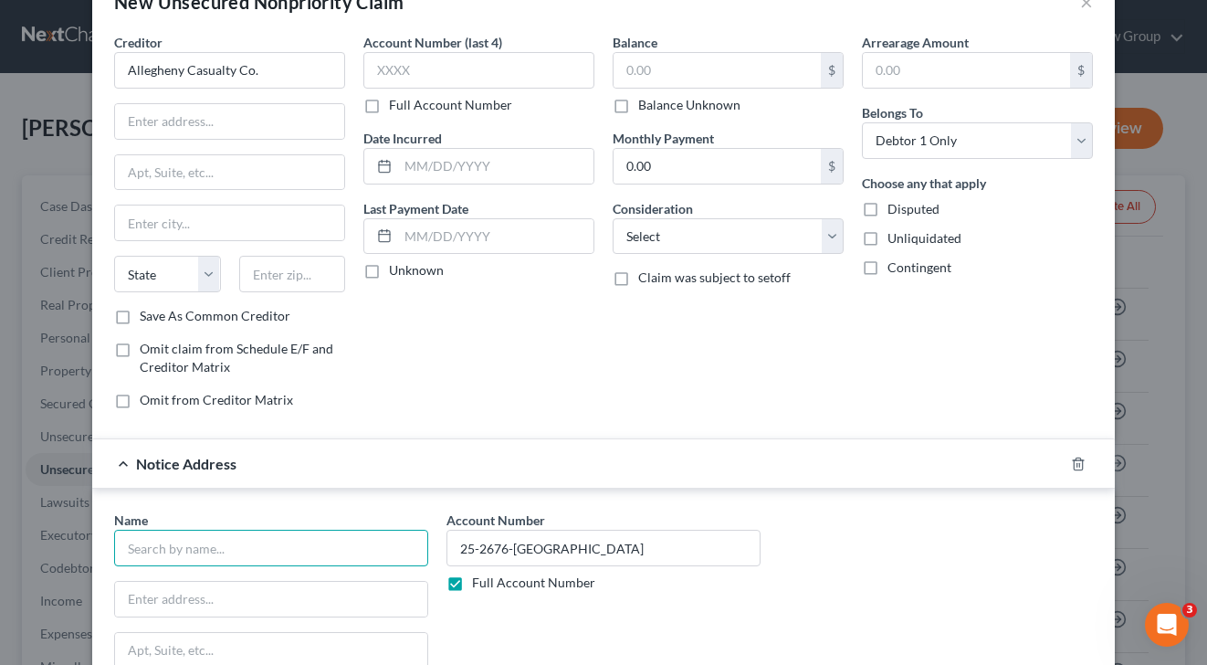
click at [219, 548] on input "text" at bounding box center [271, 548] width 314 height 37
type input "Sprechman & [PERSON_NAME], P.A."
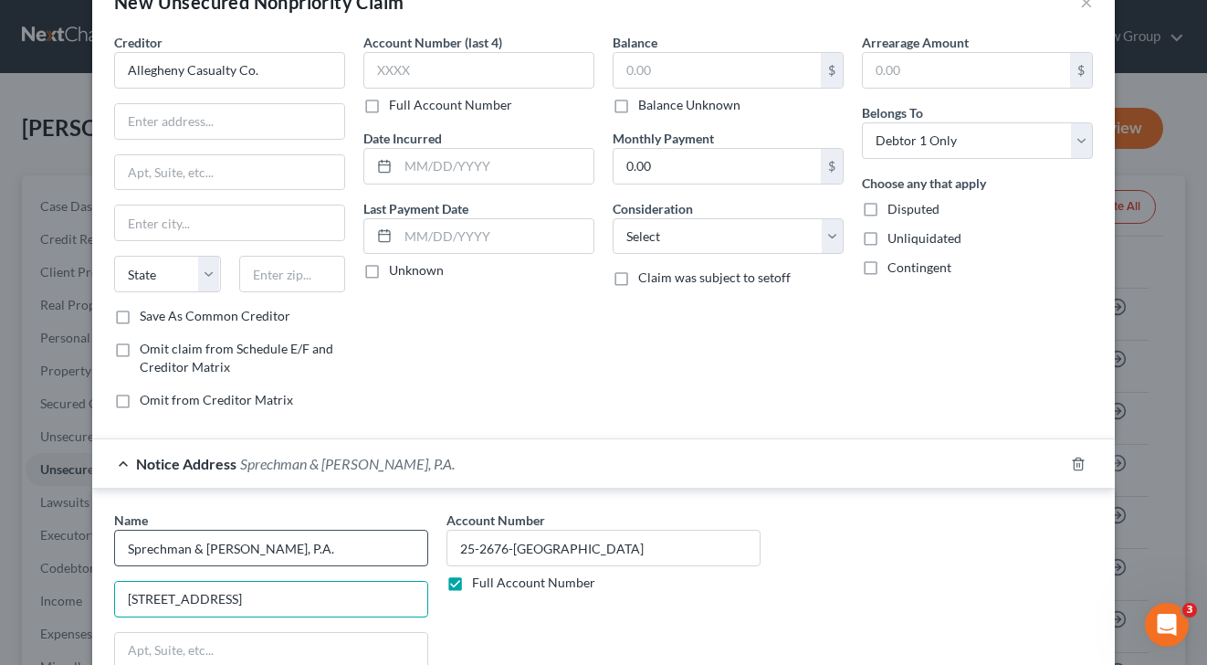
type input "[STREET_ADDRESS]"
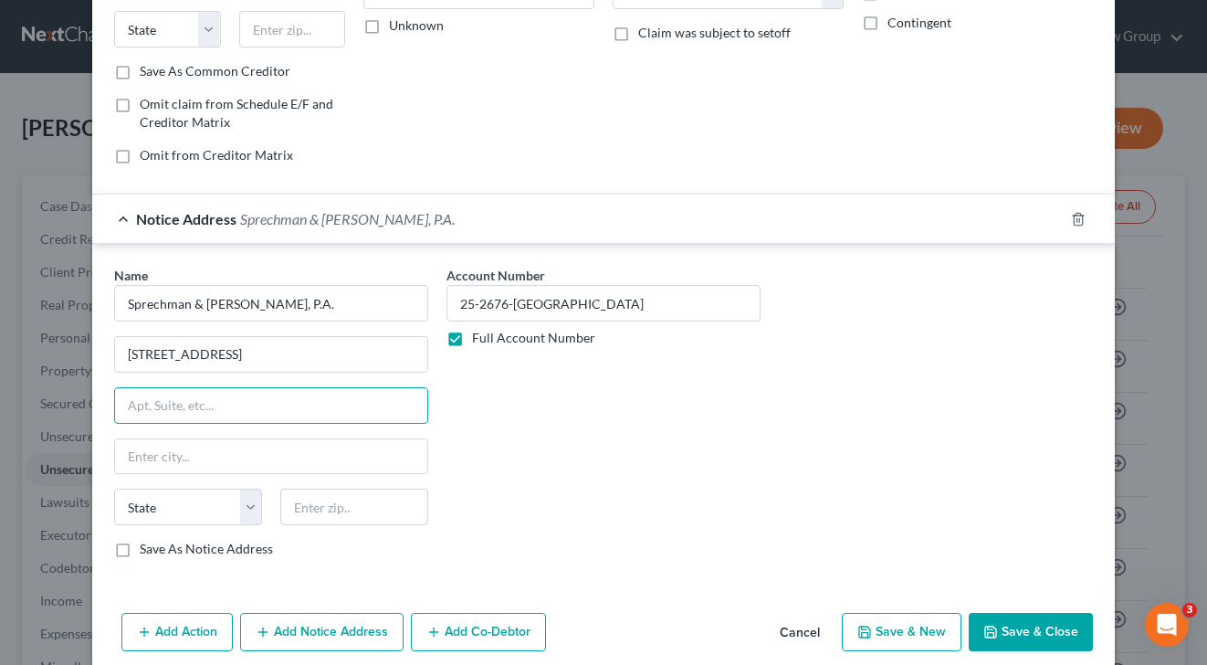
scroll to position [319, 0]
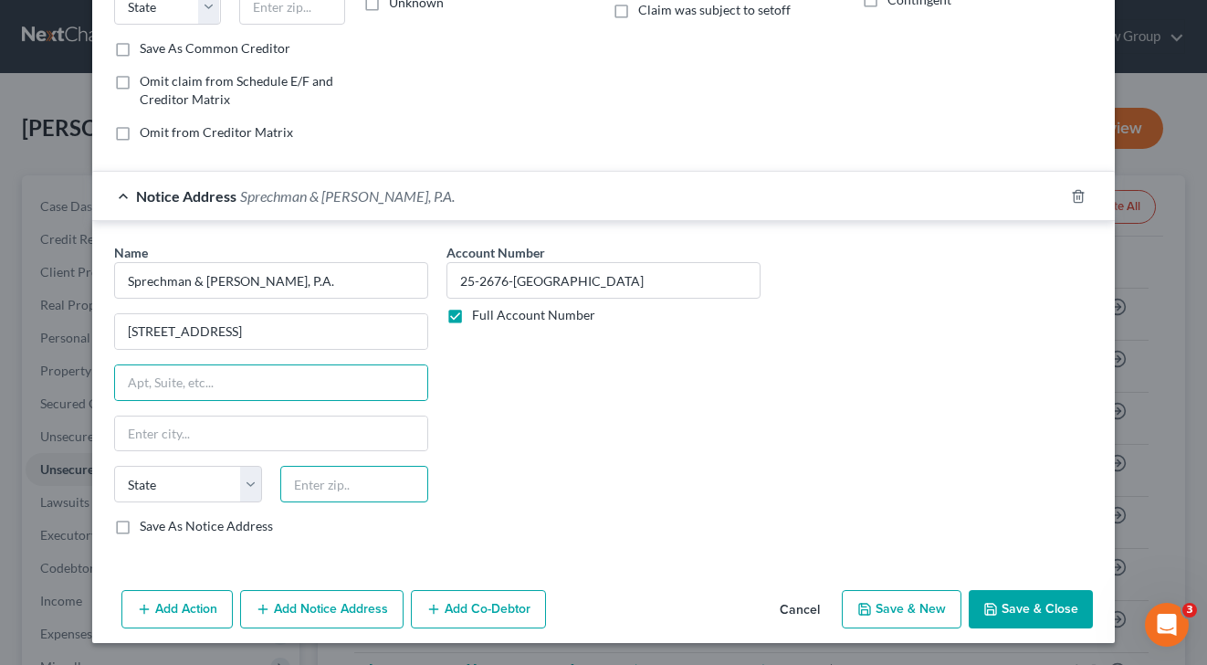
click at [323, 484] on input "text" at bounding box center [354, 484] width 148 height 37
type input "33160"
type input "[GEOGRAPHIC_DATA]"
select select "9"
click at [364, 481] on input "33160" at bounding box center [354, 484] width 148 height 37
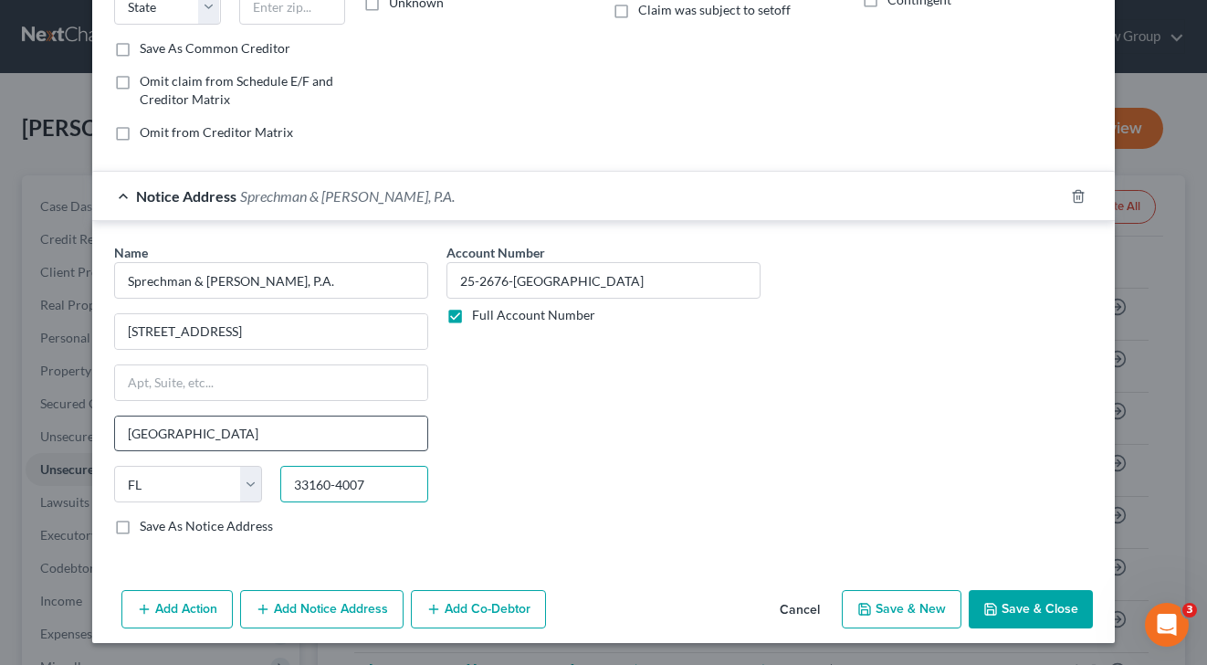
type input "33160-4007"
drag, startPoint x: 201, startPoint y: 438, endPoint x: -37, endPoint y: 438, distance: 238.4
click at [0, 438] on html "Home New Case Client Portal [PERSON_NAME] Law Group [EMAIL_ADDRESS][DOMAIN_NAME…" at bounding box center [603, 555] width 1207 height 1110
type input "[GEOGRAPHIC_DATA]"
click at [1042, 611] on button "Save & Close" at bounding box center [1031, 609] width 124 height 38
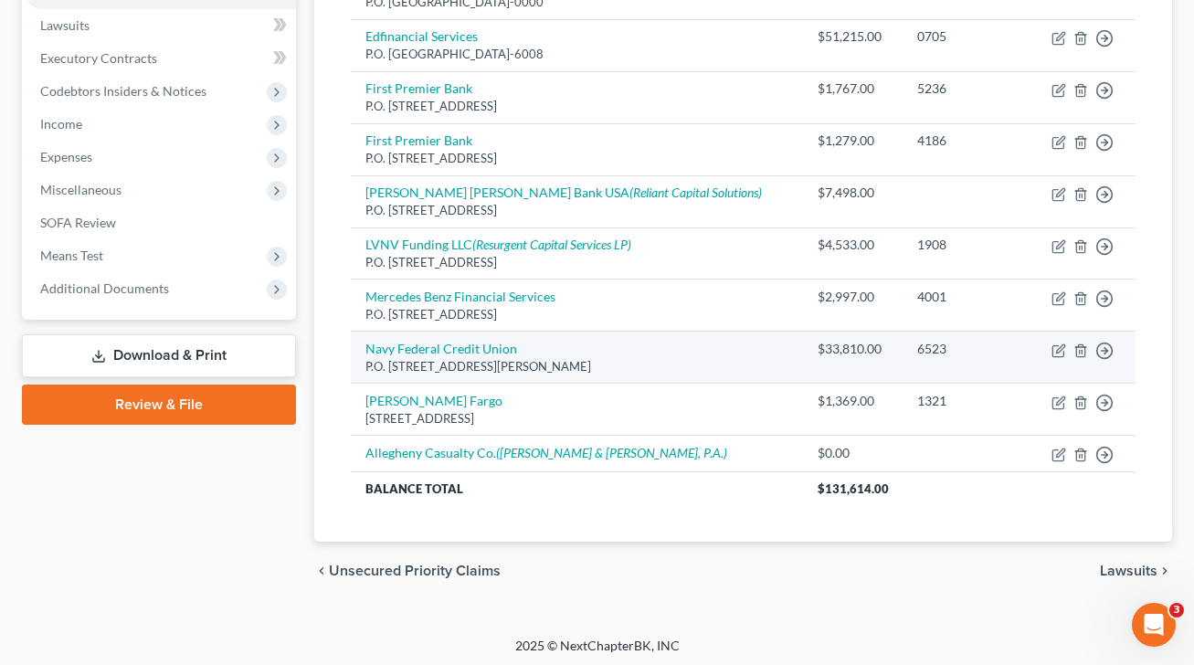
scroll to position [481, 0]
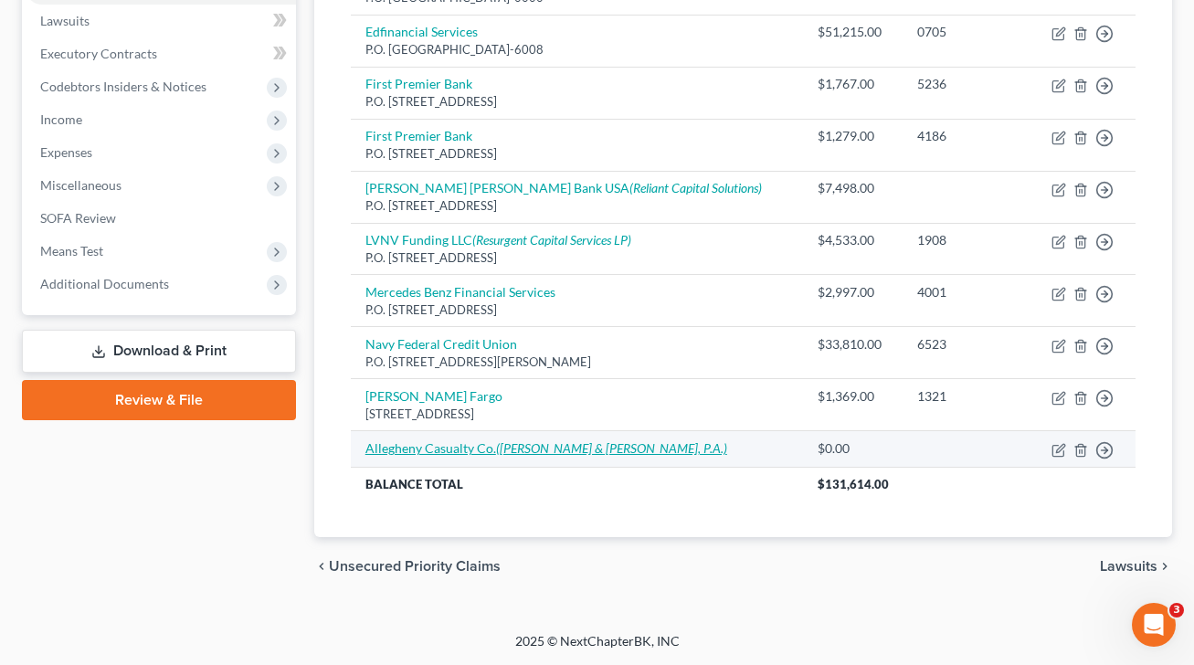
click at [395, 455] on link "Allegheny Casualty Co. ([PERSON_NAME] & [PERSON_NAME], P.A.)" at bounding box center [546, 448] width 362 height 16
select select "0"
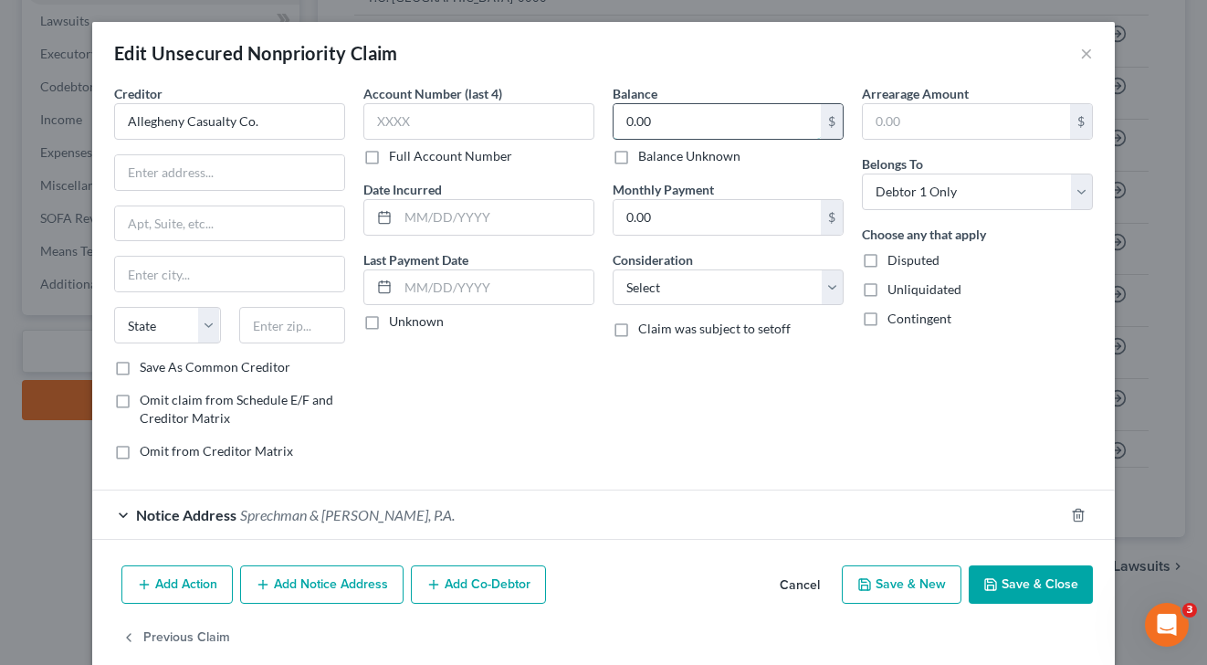
click at [678, 123] on input "0.00" at bounding box center [717, 121] width 207 height 35
type input "75,000"
click at [758, 281] on select "Select Cable / Satellite Services Collection Agency Credit Card Debt Debt Couns…" at bounding box center [728, 287] width 231 height 37
select select "14"
click at [613, 269] on select "Select Cable / Satellite Services Collection Agency Credit Card Debt Debt Couns…" at bounding box center [728, 287] width 231 height 37
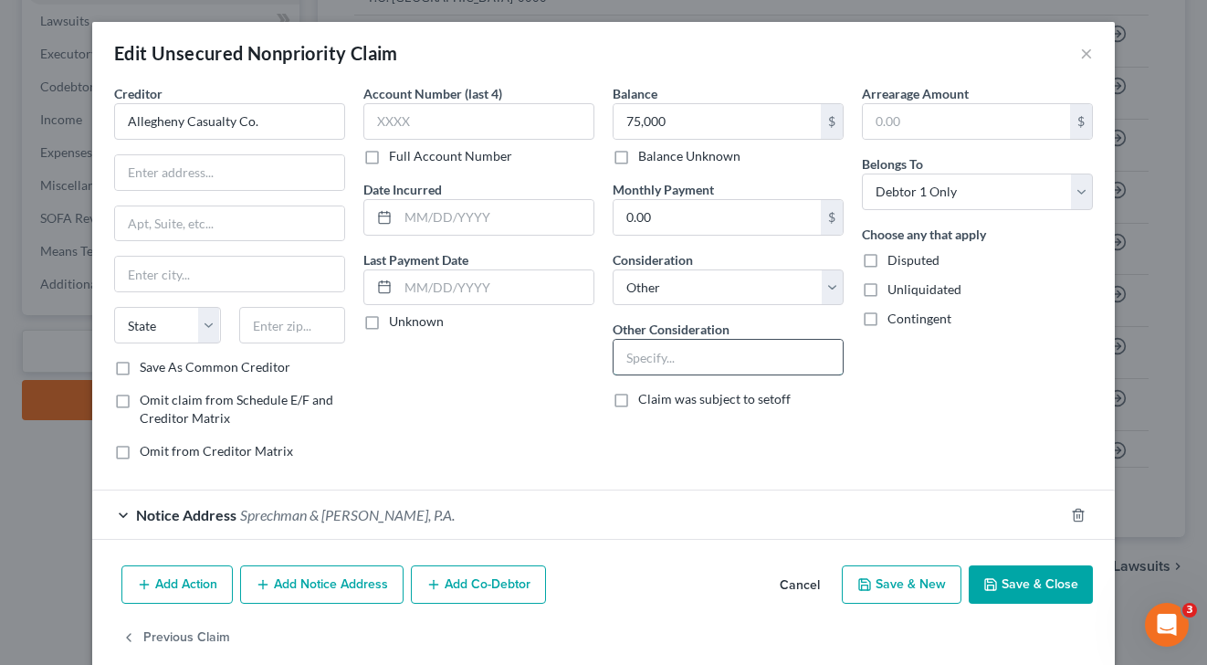
click at [670, 364] on input "text" at bounding box center [728, 357] width 229 height 35
type input "Business debt"
drag, startPoint x: 270, startPoint y: 123, endPoint x: 59, endPoint y: 123, distance: 211.0
click at [59, 123] on div "Edit Unsecured Nonpriority Claim × Creditor * Allegheny Casualty Co. State [US_…" at bounding box center [603, 332] width 1207 height 665
click at [293, 325] on input "text" at bounding box center [292, 325] width 107 height 37
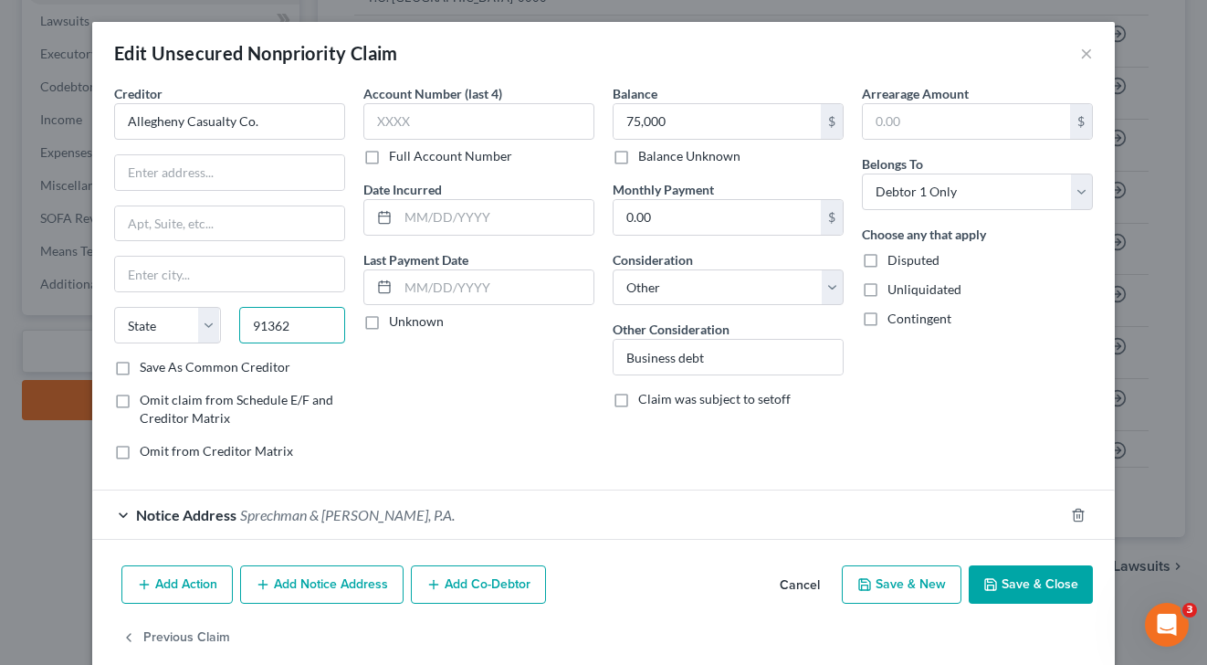
type input "91362"
type input "[GEOGRAPHIC_DATA]"
select select "4"
click at [201, 180] on input "text" at bounding box center [229, 172] width 229 height 35
paste input "[STREET_ADDRESS][PERSON_NAME]"
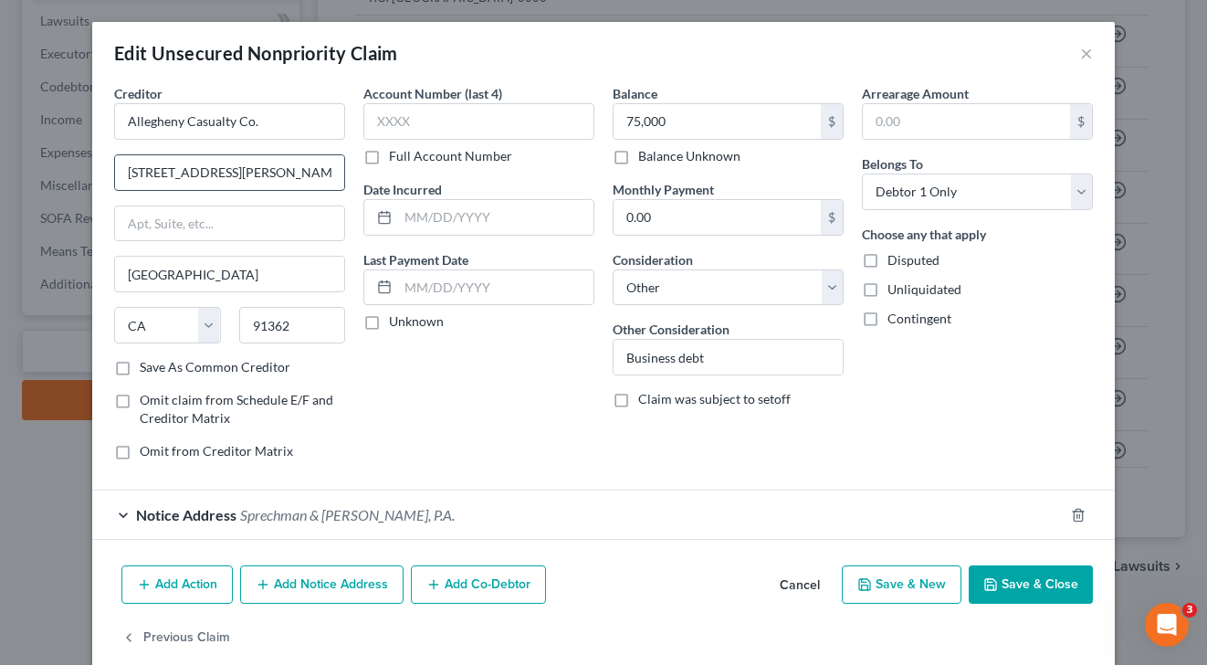
drag, startPoint x: 200, startPoint y: 171, endPoint x: 233, endPoint y: 175, distance: 33.2
click at [233, 175] on input "[STREET_ADDRESS][PERSON_NAME]" at bounding box center [229, 172] width 229 height 35
type input "[STREET_ADDRESS][PERSON_NAME]"
click at [1062, 582] on button "Save & Close" at bounding box center [1031, 584] width 124 height 38
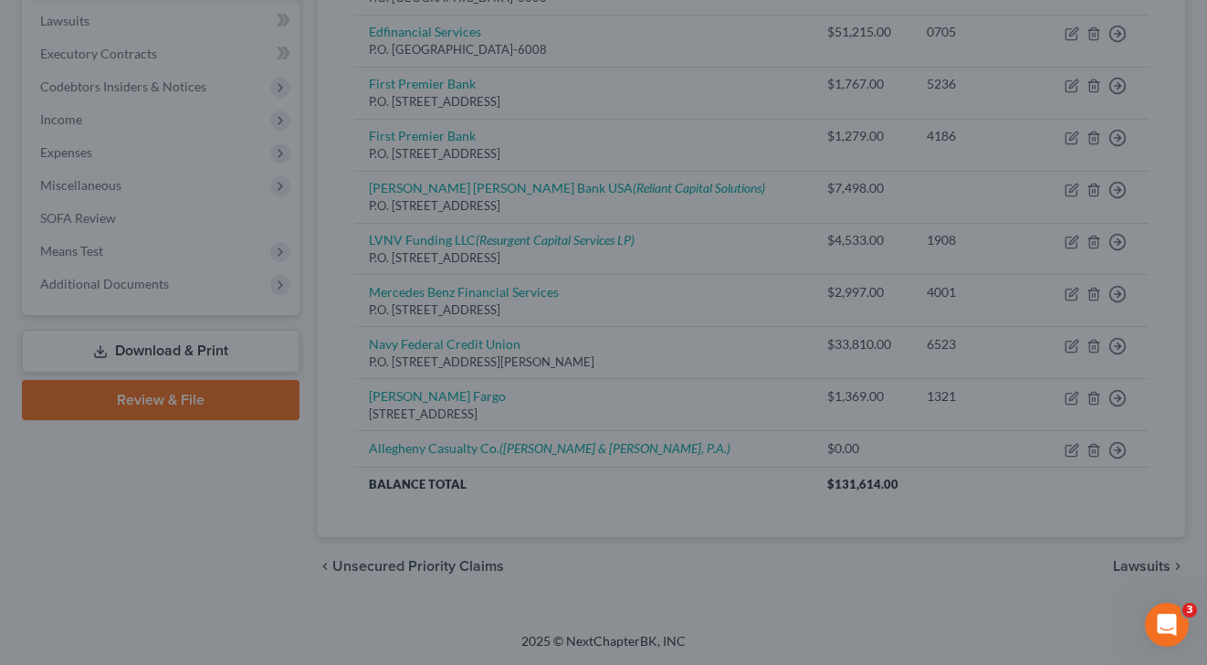
type input "75,000.00"
type input "0"
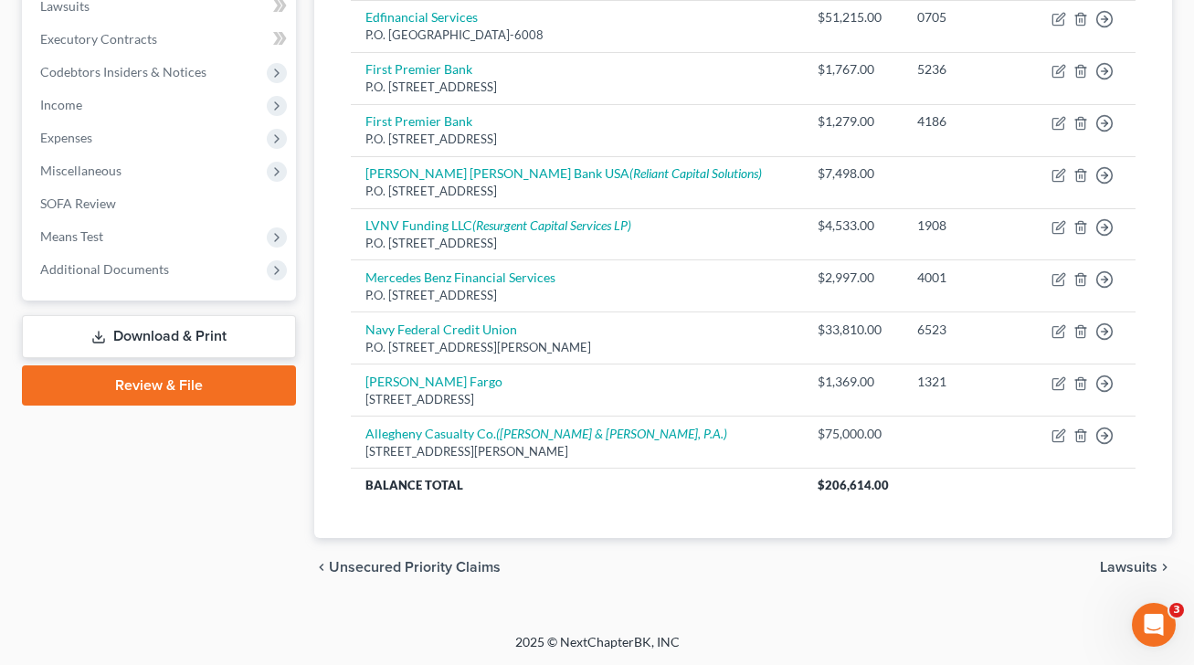
scroll to position [0, 0]
